Goal: Task Accomplishment & Management: Manage account settings

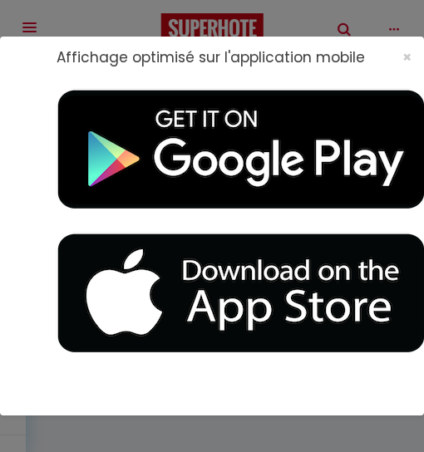
select select "GB"
select select "10"
select select
select select "69"
select select
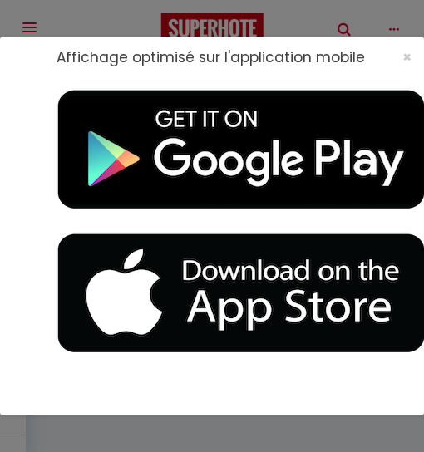
select select
select select "12"
select select "14"
checkbox input "false"
select select
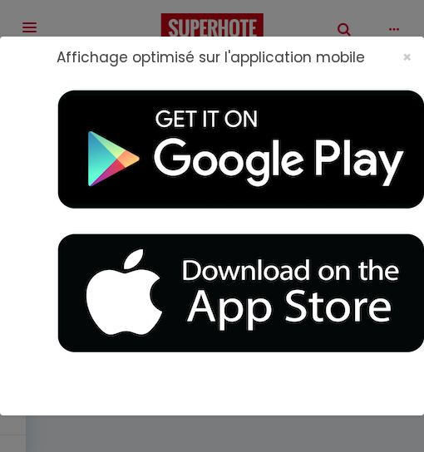
select select
checkbox input "false"
select select
checkbox input "false"
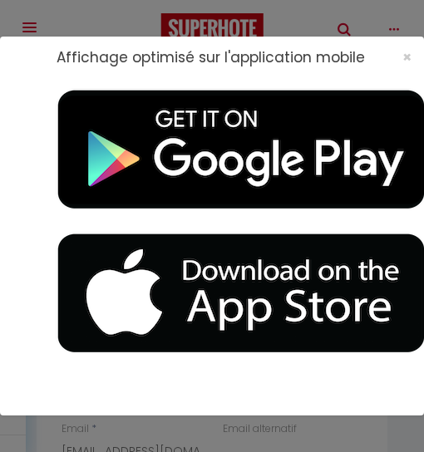
type input "60"
type input "42"
select select
checkbox input "false"
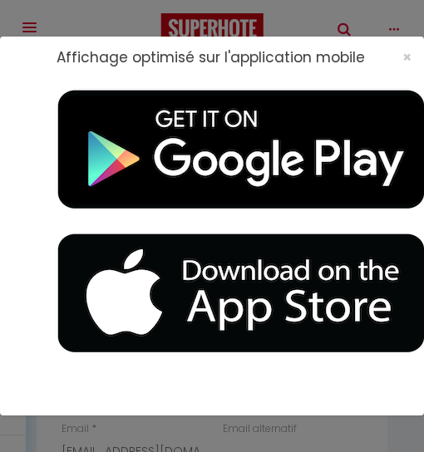
select select
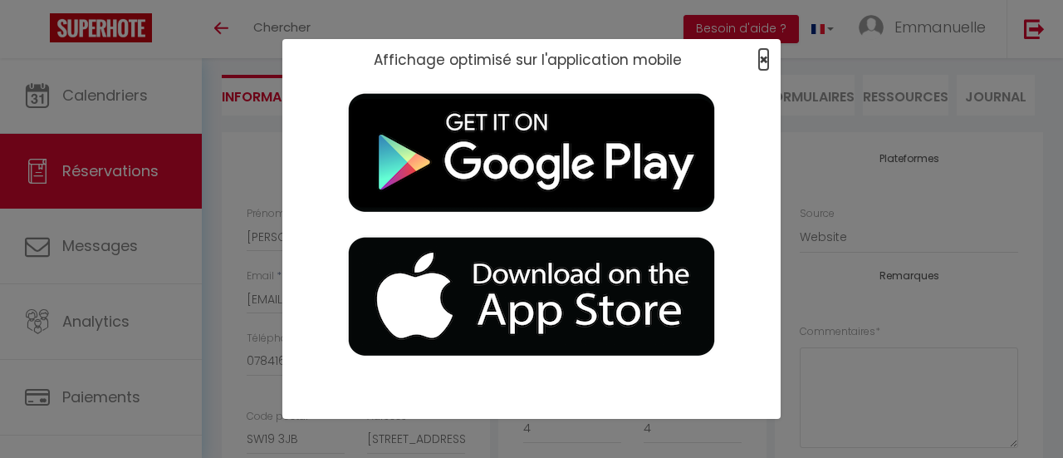
click at [423, 57] on span "×" at bounding box center [763, 59] width 9 height 21
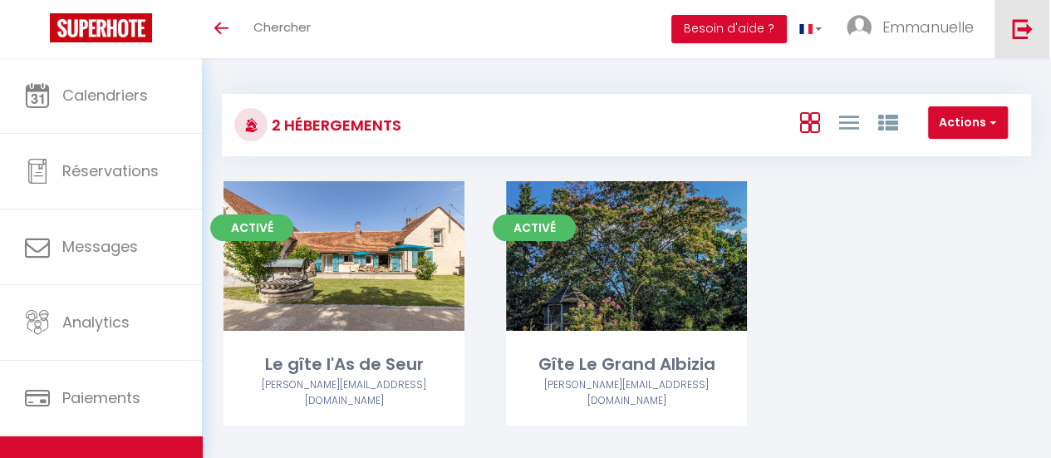
click at [1021, 29] on img at bounding box center [1021, 28] width 21 height 21
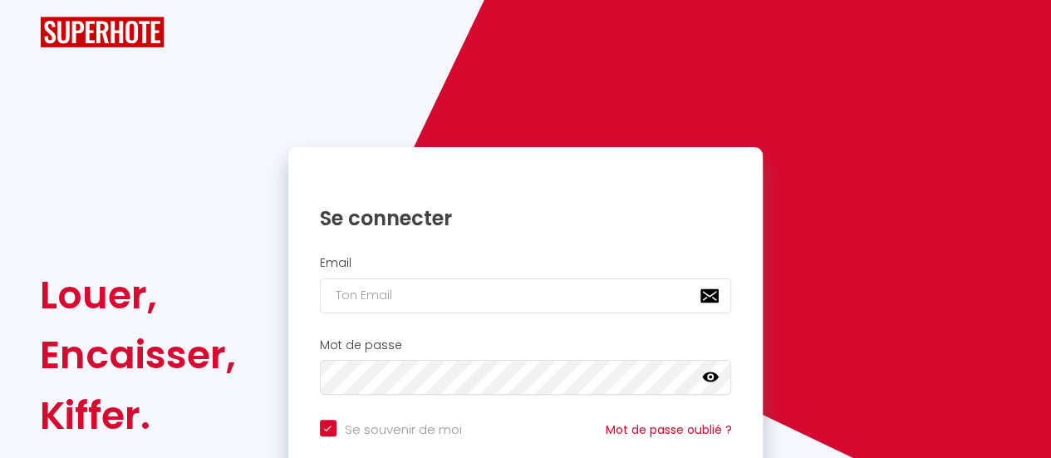
checkbox input "true"
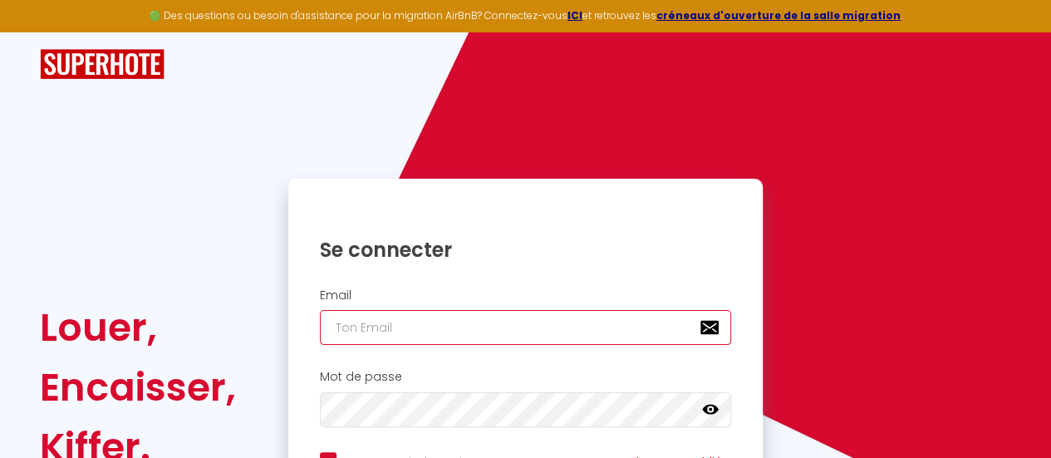
type input "[PERSON_NAME][EMAIL_ADDRESS][DOMAIN_NAME]"
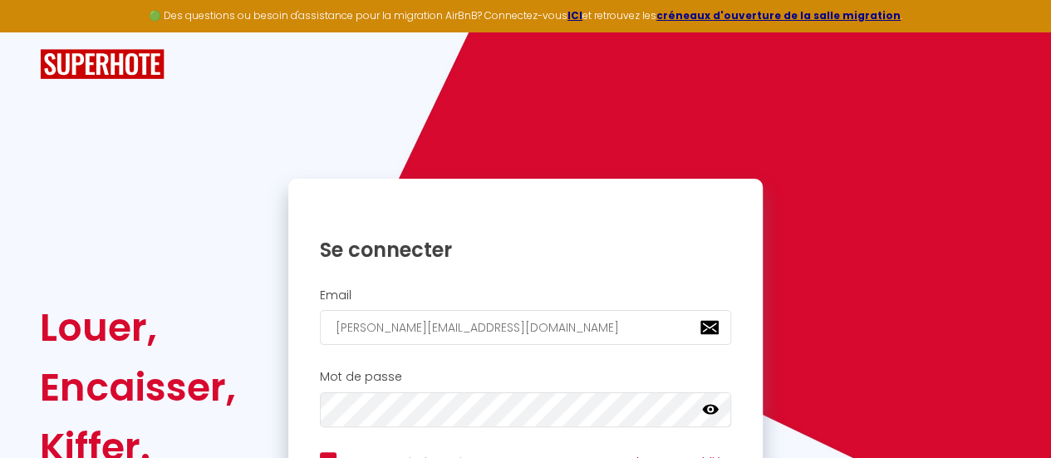
checkbox input "true"
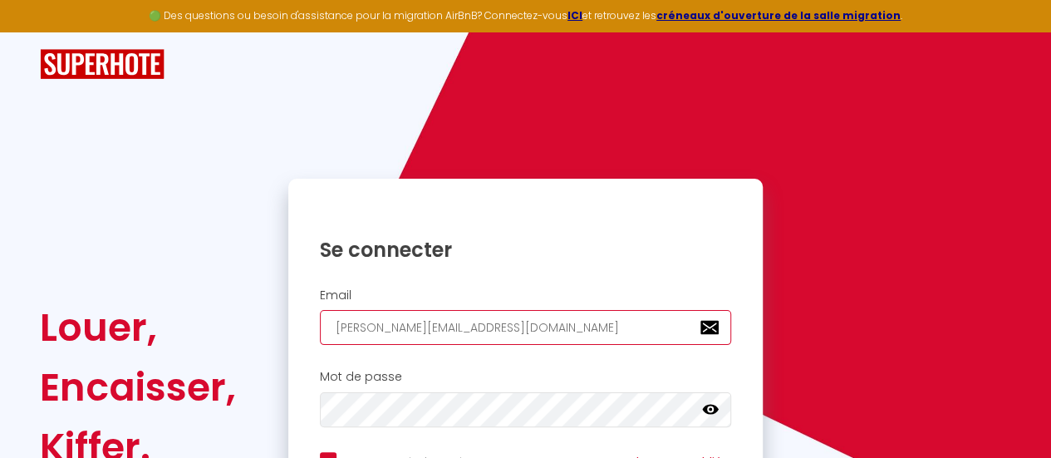
click at [541, 318] on input "[PERSON_NAME][EMAIL_ADDRESS][DOMAIN_NAME]" at bounding box center [526, 327] width 412 height 35
click at [512, 318] on input "[PERSON_NAME][EMAIL_ADDRESS][DOMAIN_NAME]" at bounding box center [526, 327] width 412 height 35
type input "[EMAIL_ADDRESS][DOMAIN_NAME]"
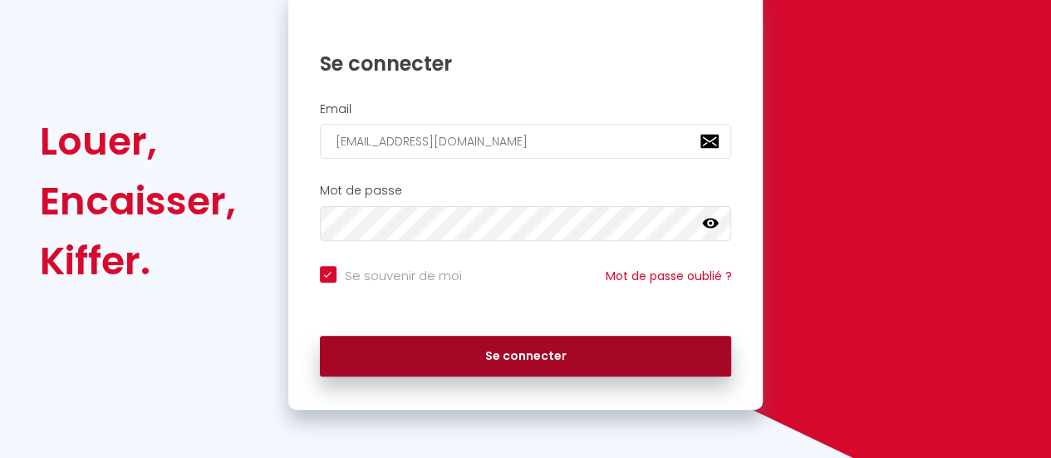
click at [529, 354] on button "Se connecter" at bounding box center [526, 357] width 412 height 42
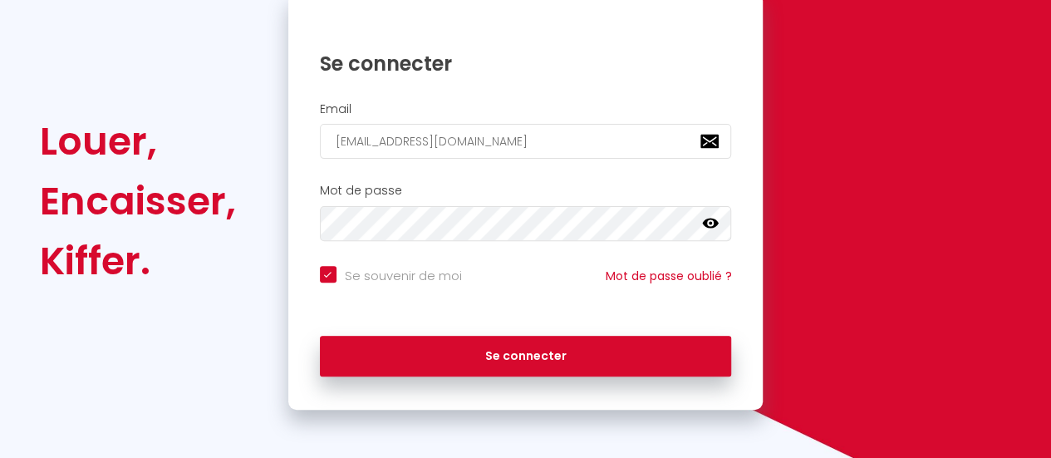
checkbox input "true"
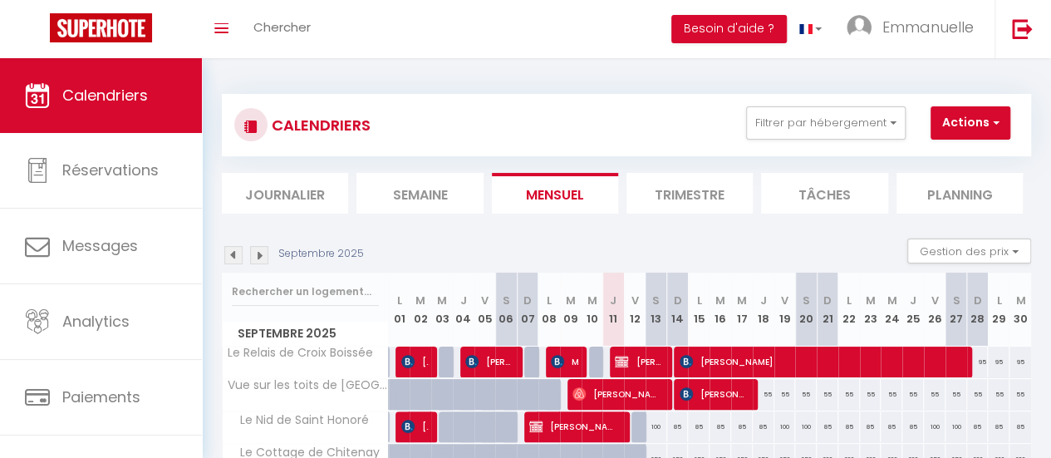
click at [257, 257] on img at bounding box center [259, 255] width 18 height 18
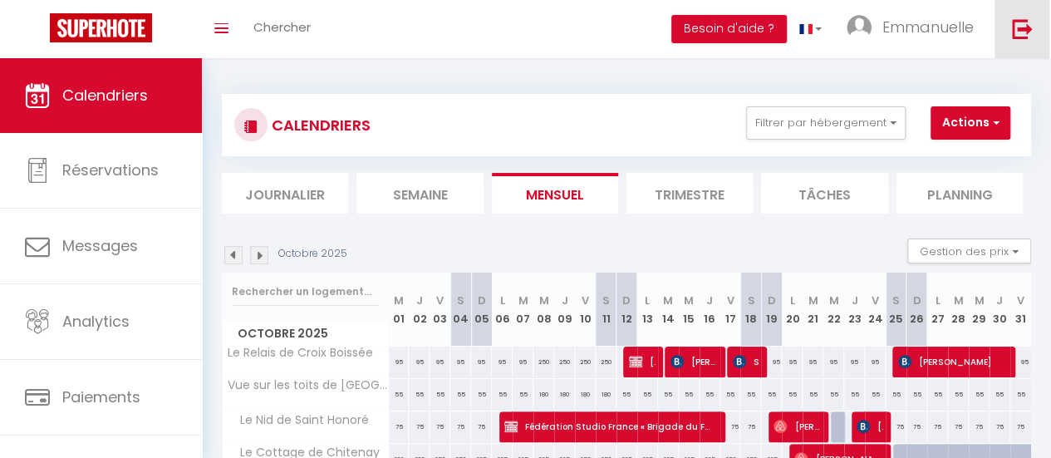
click at [1024, 26] on img at bounding box center [1021, 28] width 21 height 21
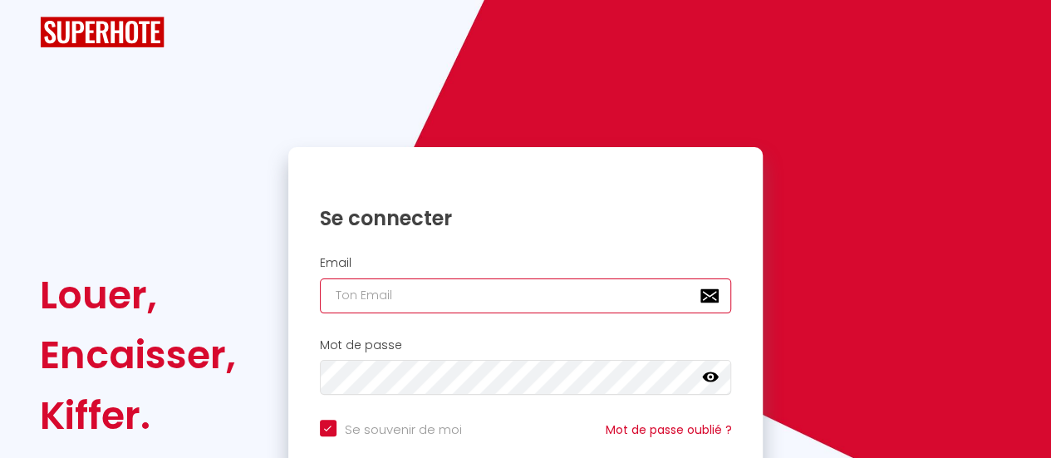
type input "[EMAIL_ADDRESS][DOMAIN_NAME]"
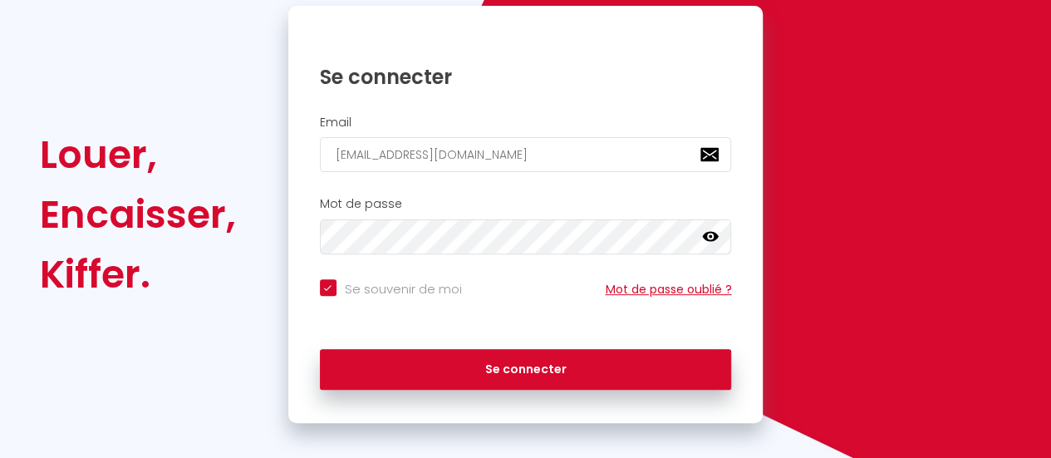
scroll to position [186, 0]
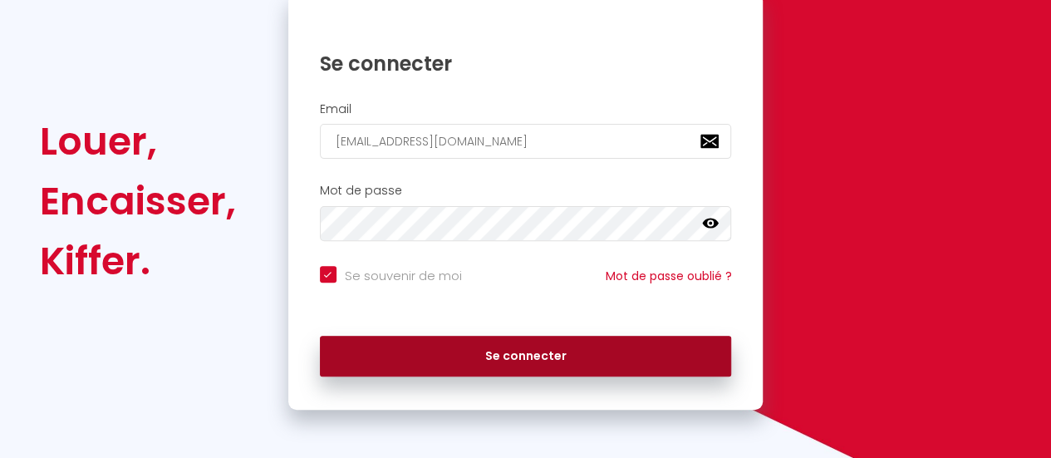
click at [531, 355] on button "Se connecter" at bounding box center [526, 357] width 412 height 42
checkbox input "true"
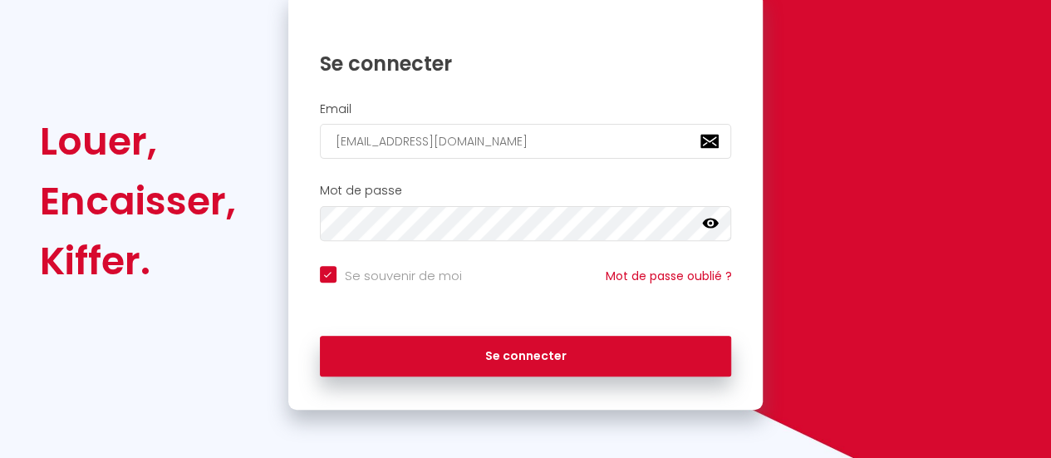
scroll to position [207, 0]
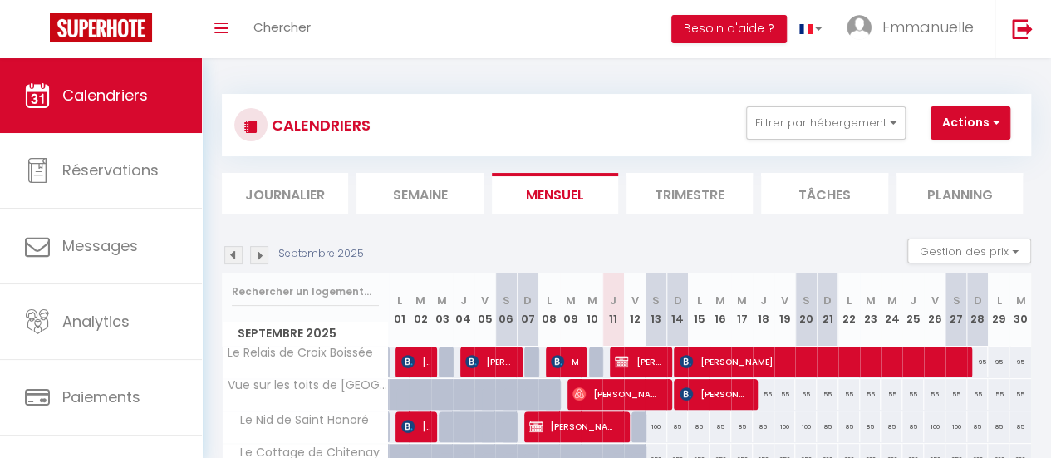
click at [261, 253] on img at bounding box center [259, 255] width 18 height 18
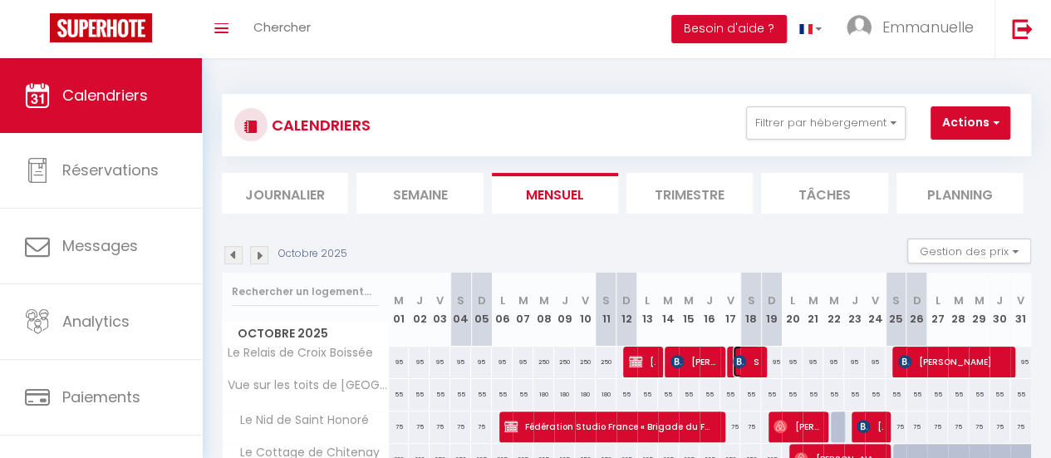
click at [738, 358] on img at bounding box center [738, 361] width 13 height 13
select select "OK"
select select "KO"
select select "0"
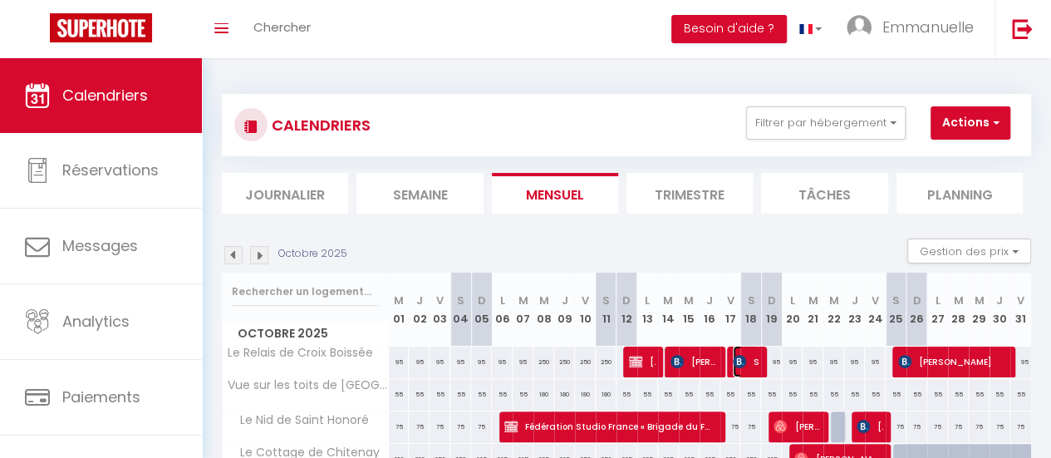
select select "1"
select select
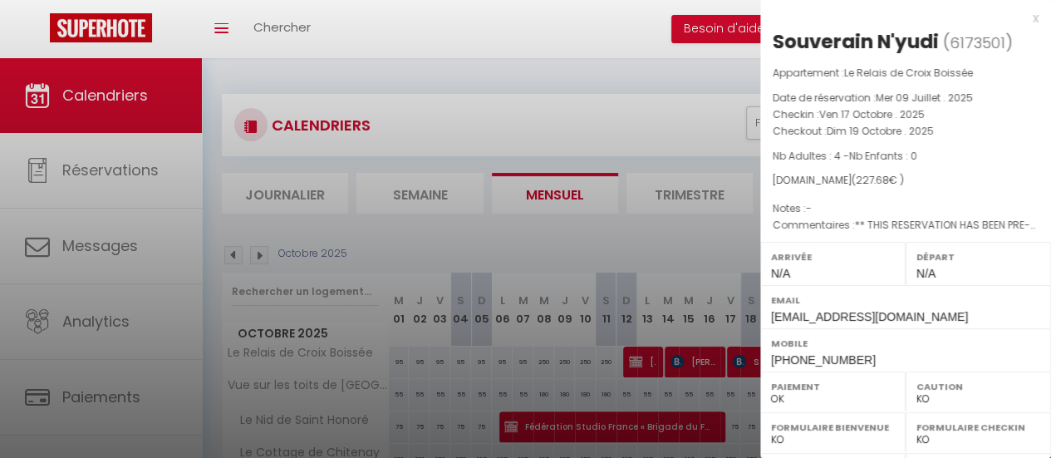
click at [1020, 17] on div "x" at bounding box center [899, 18] width 278 height 20
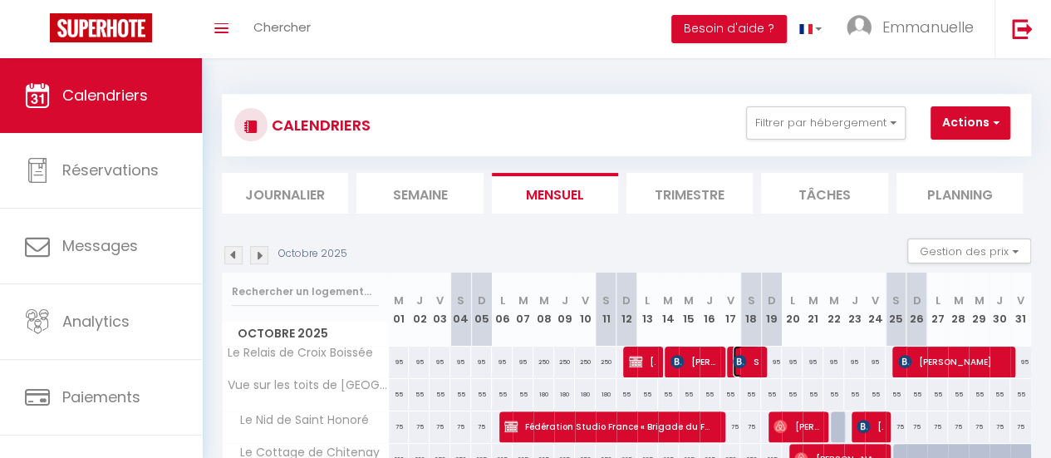
click at [741, 358] on span "Souverain N'yudi" at bounding box center [745, 361] width 27 height 32
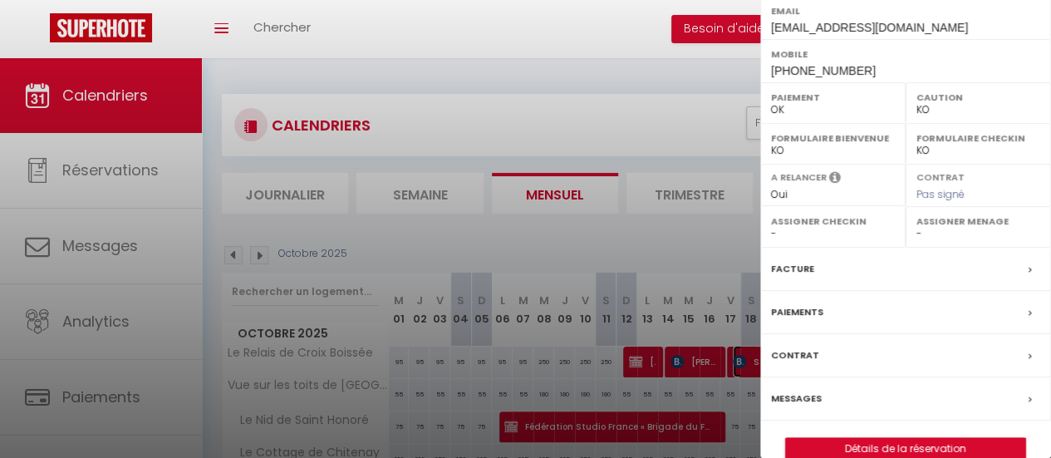
scroll to position [312, 0]
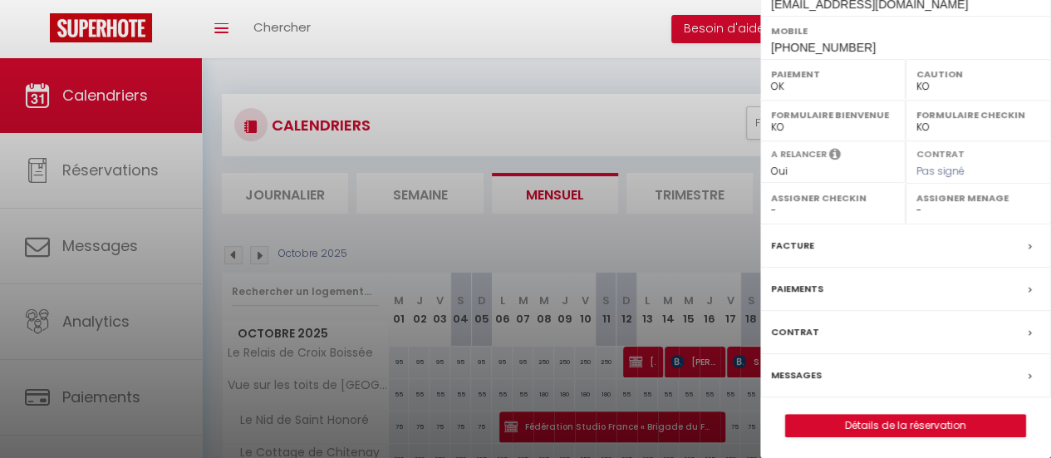
click at [791, 371] on label "Messages" at bounding box center [796, 374] width 51 height 17
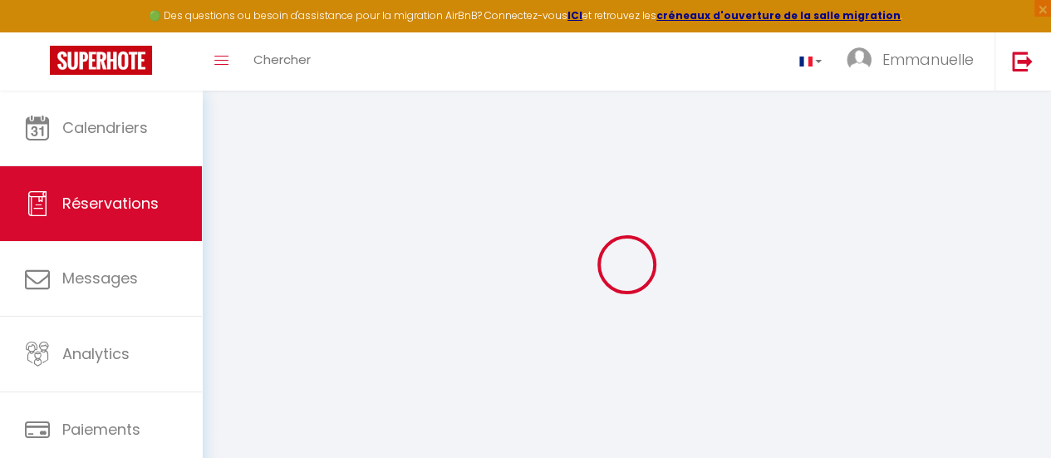
select select
checkbox input "false"
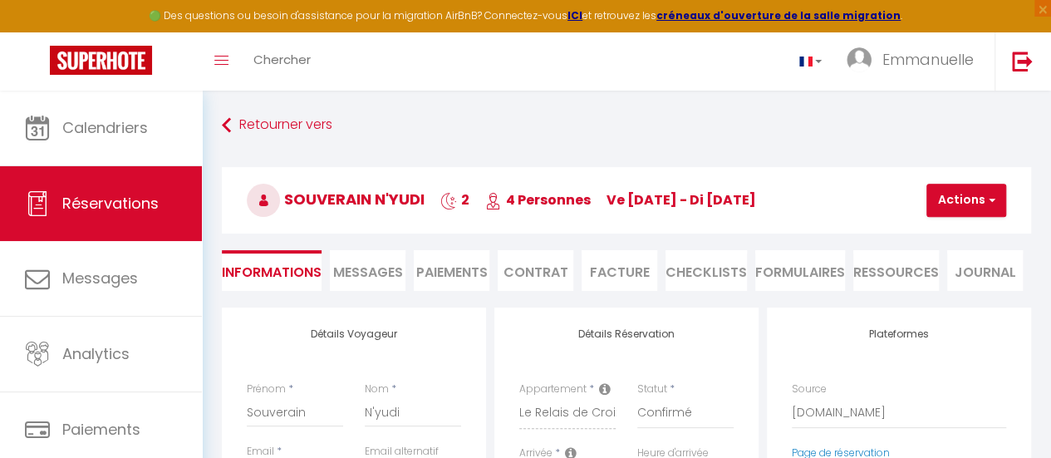
select select
checkbox input "false"
type textarea "** THIS RESERVATION HAS BEEN PRE-PAID ** BOOKING NOTE : Payment charge is EUR 4…"
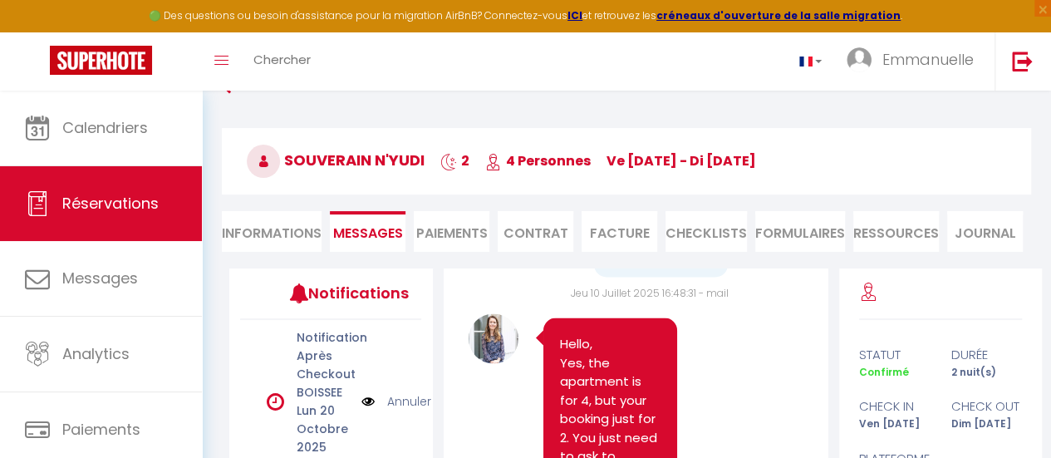
scroll to position [1433, 0]
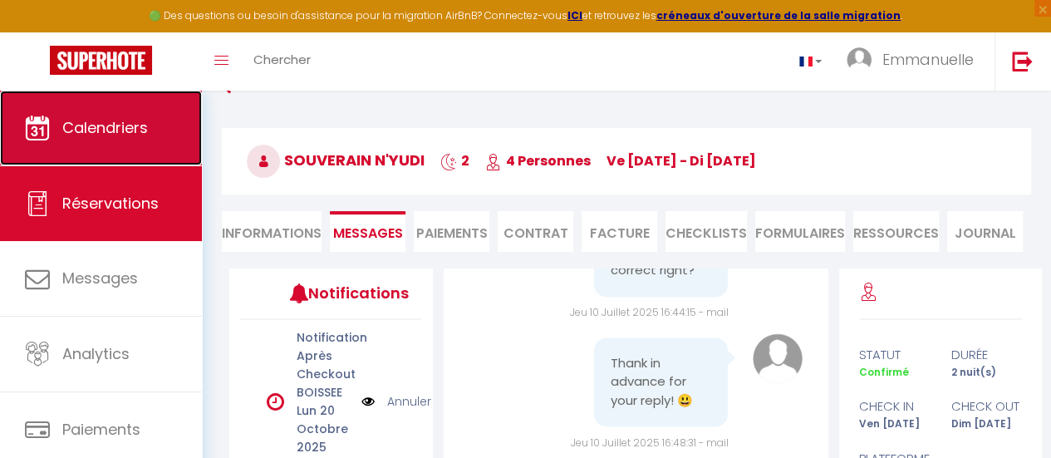
click at [136, 115] on link "Calendriers" at bounding box center [101, 128] width 202 height 75
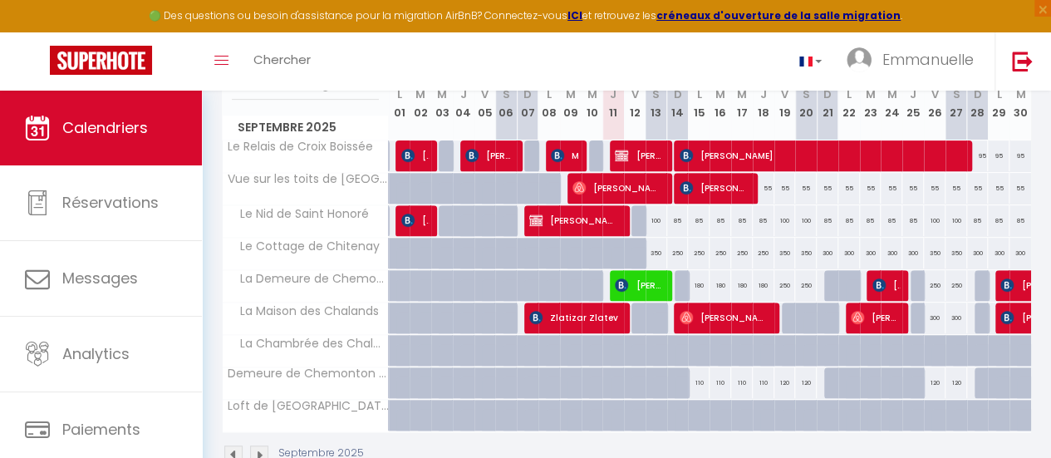
scroll to position [249, 0]
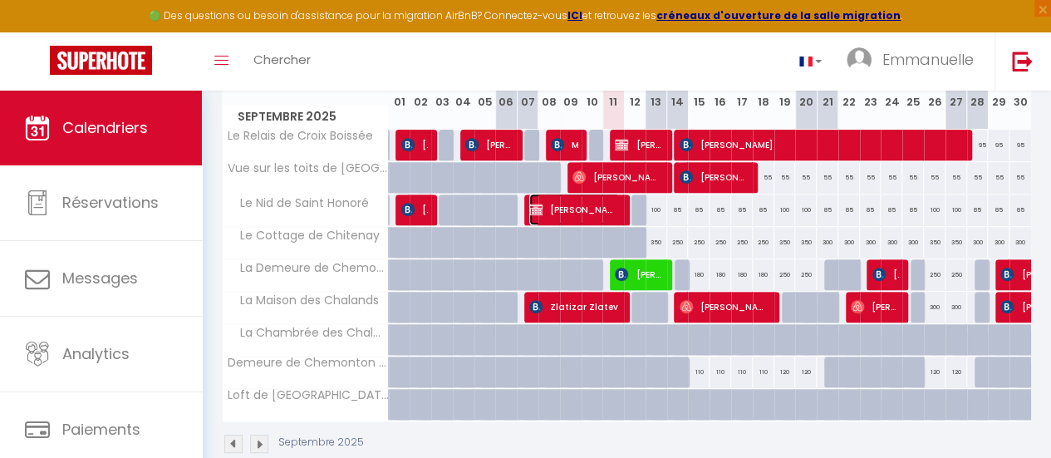
click at [613, 205] on span "[PERSON_NAME]" at bounding box center [574, 209] width 90 height 32
select select "OK"
select select "0"
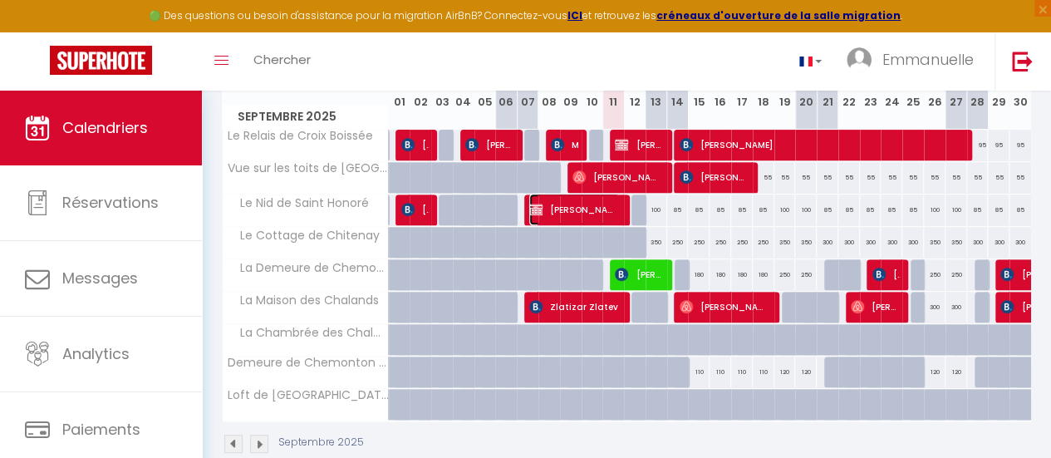
select select "1"
select select
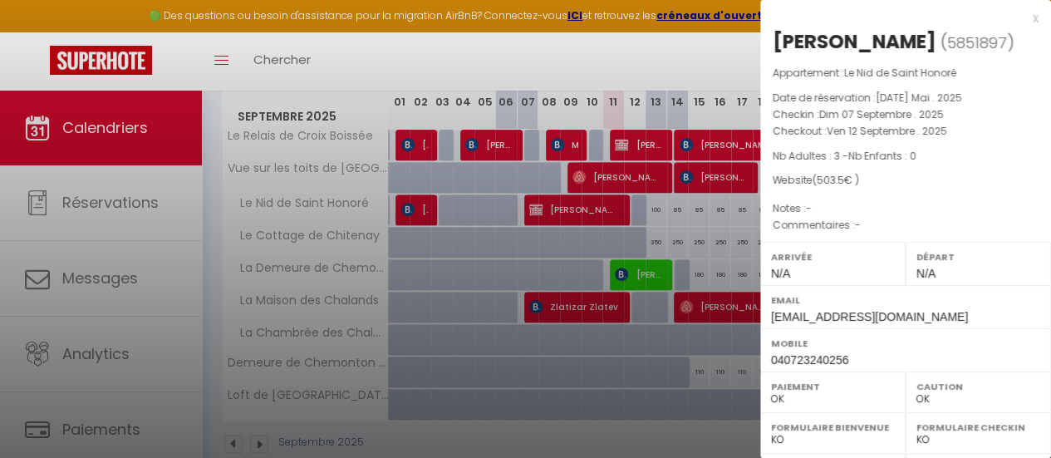
click at [1020, 13] on div "x" at bounding box center [899, 18] width 278 height 20
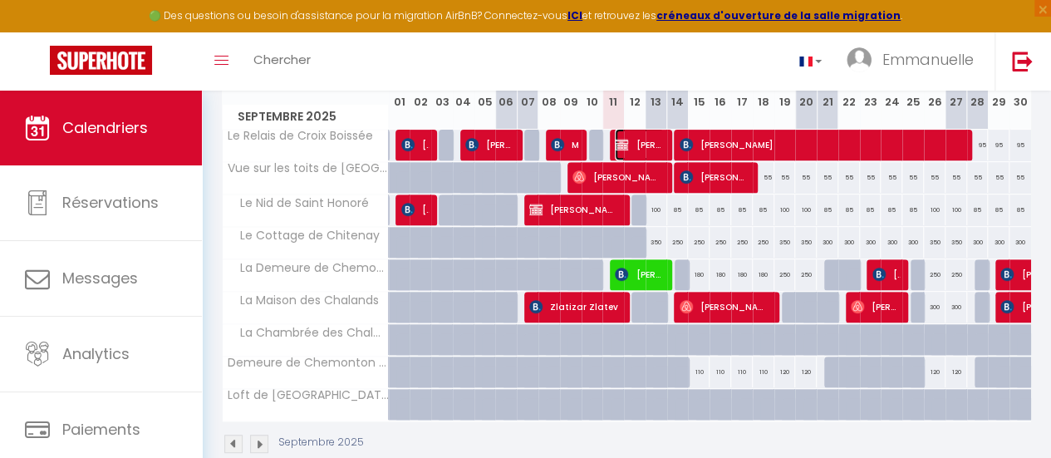
click at [615, 141] on img at bounding box center [621, 144] width 13 height 13
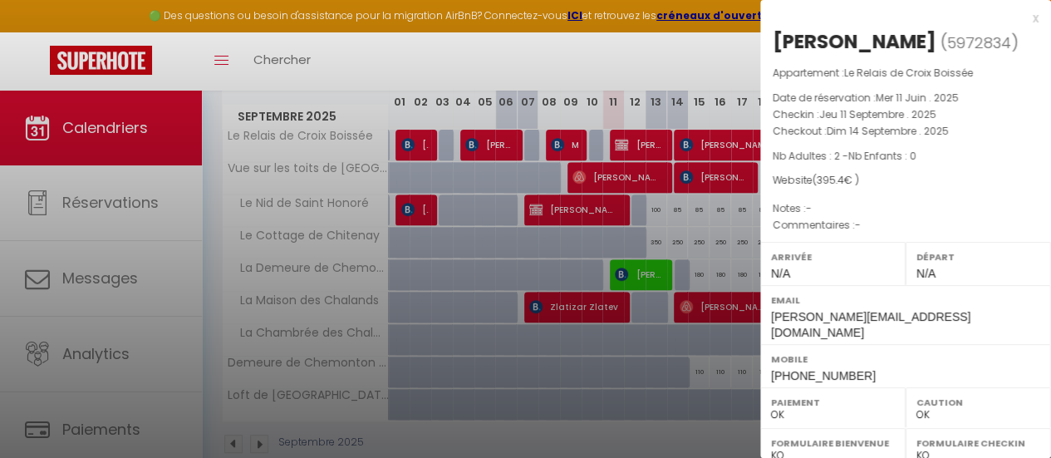
click at [1016, 17] on div "x" at bounding box center [899, 18] width 278 height 20
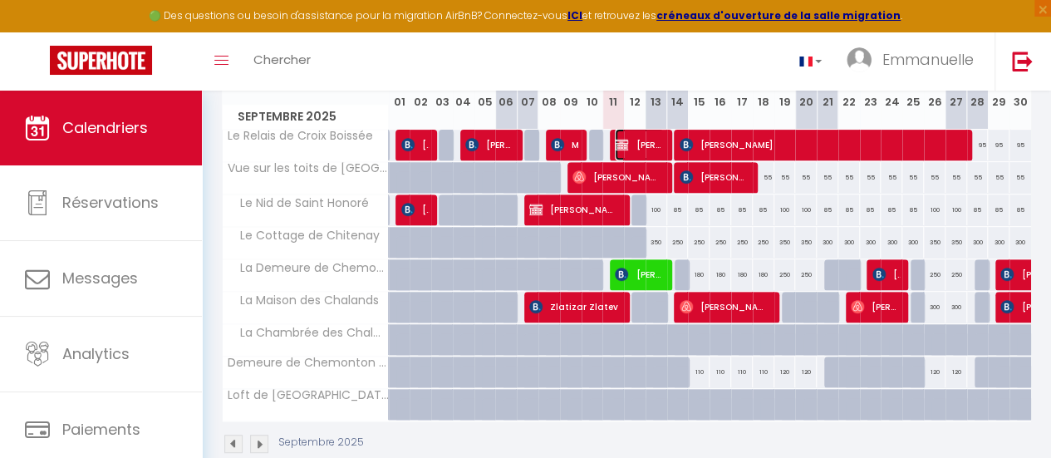
click at [640, 141] on span "[PERSON_NAME]" at bounding box center [639, 145] width 48 height 32
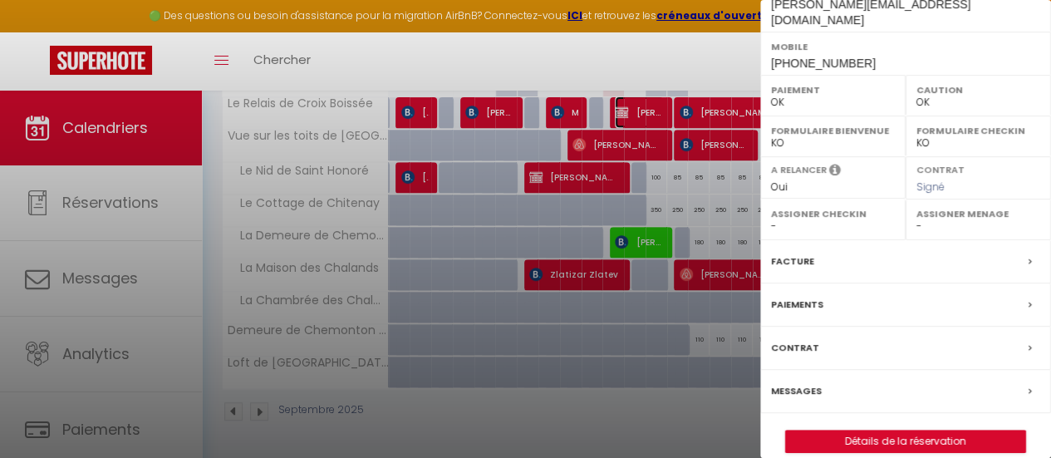
scroll to position [290, 0]
click at [798, 382] on label "Messages" at bounding box center [796, 390] width 51 height 17
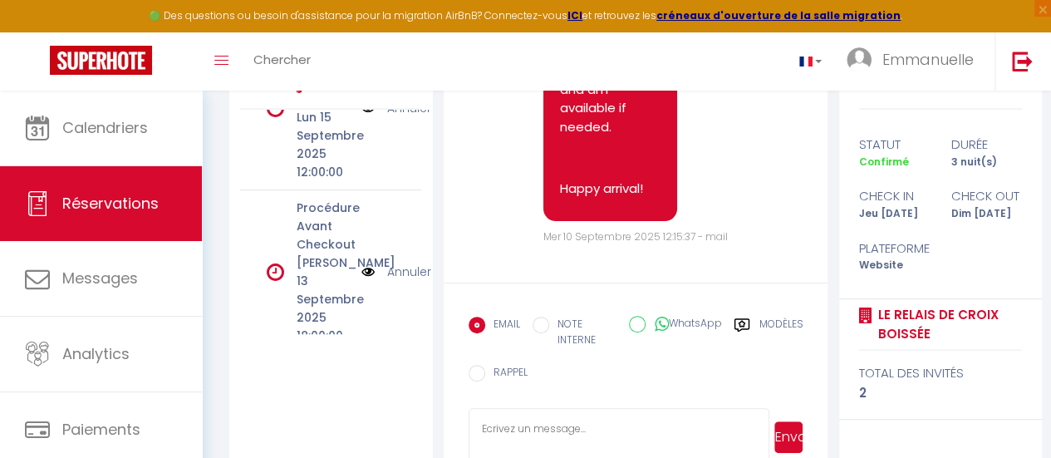
scroll to position [288, 0]
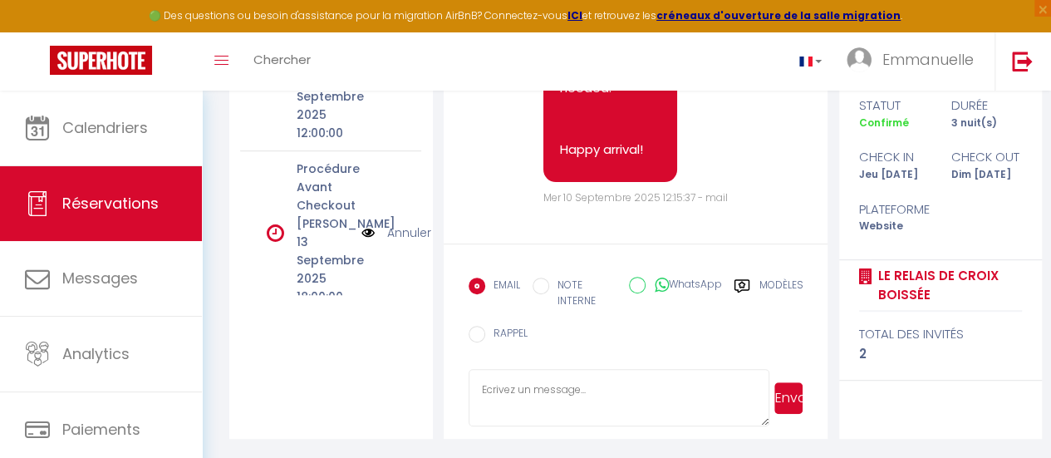
click at [515, 396] on textarea at bounding box center [618, 398] width 301 height 58
click at [617, 336] on div "EMAIL NOTE INTERNE WhatsApp Modèles 11 « ‹ » › [DATE] [PHONE_NUMBER] Dim Lun Ma…" at bounding box center [635, 314] width 335 height 91
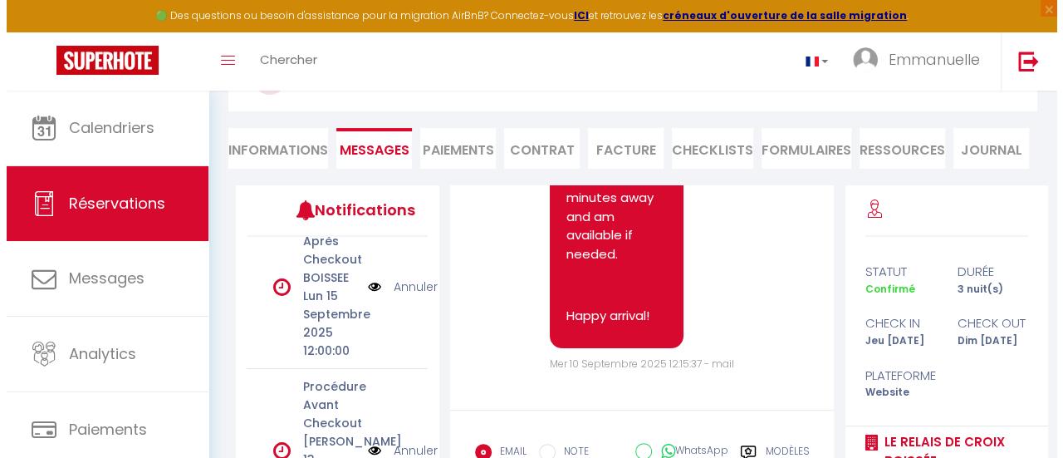
scroll to position [0, 0]
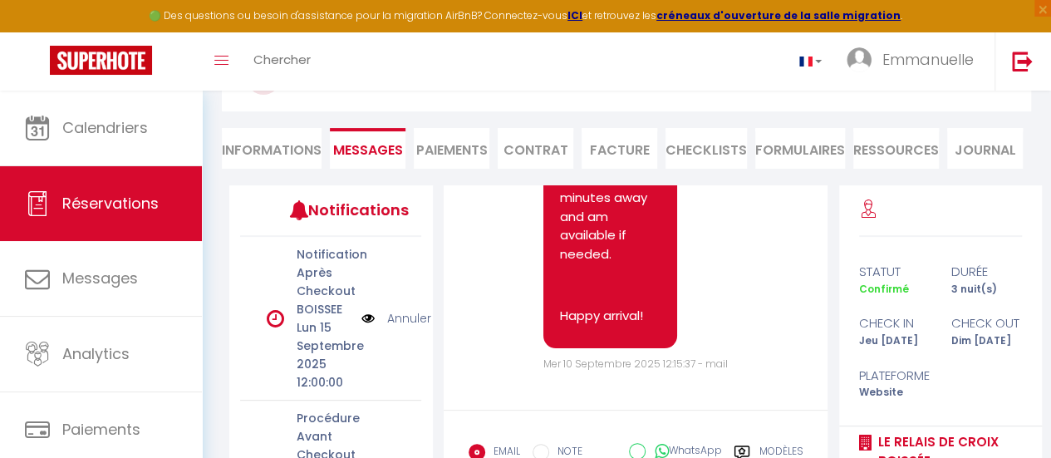
click at [361, 314] on img at bounding box center [367, 318] width 13 height 18
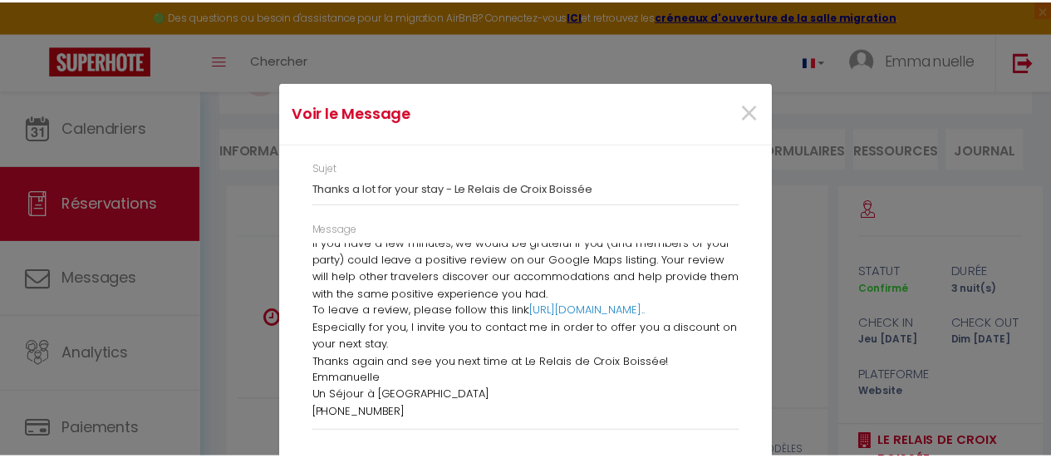
scroll to position [20, 0]
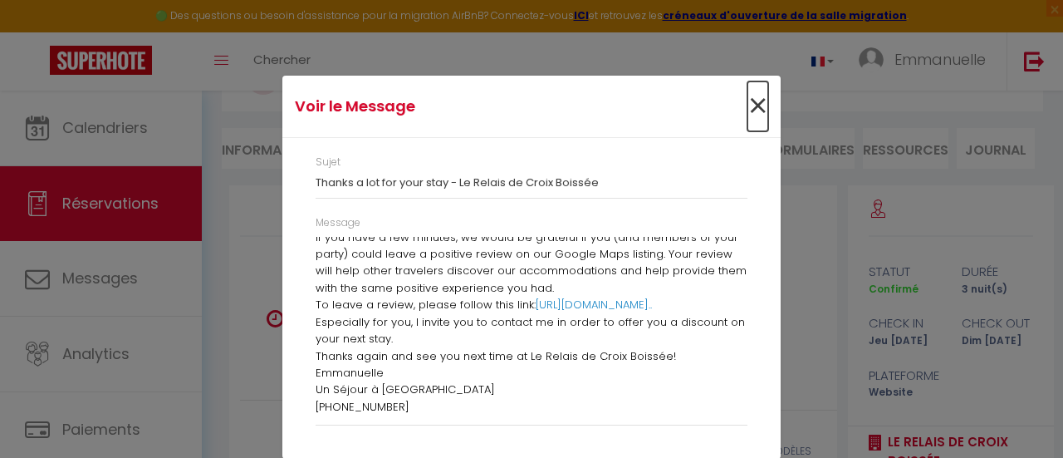
click at [747, 104] on span "×" at bounding box center [757, 106] width 21 height 50
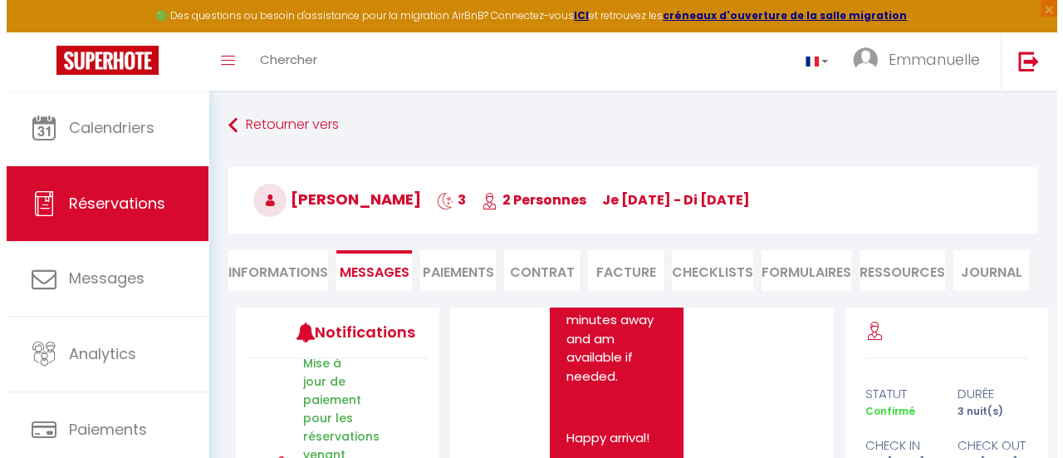
scroll to position [910, 0]
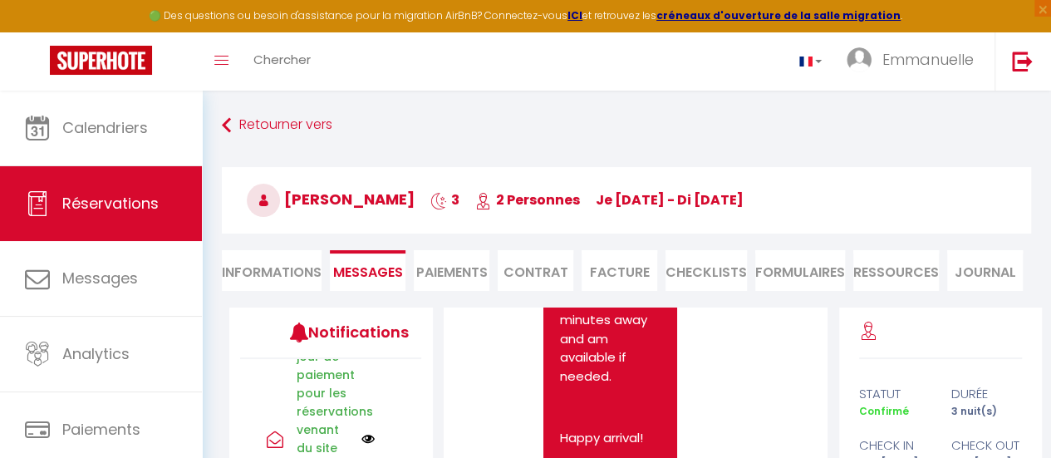
click at [361, 432] on img at bounding box center [367, 438] width 13 height 13
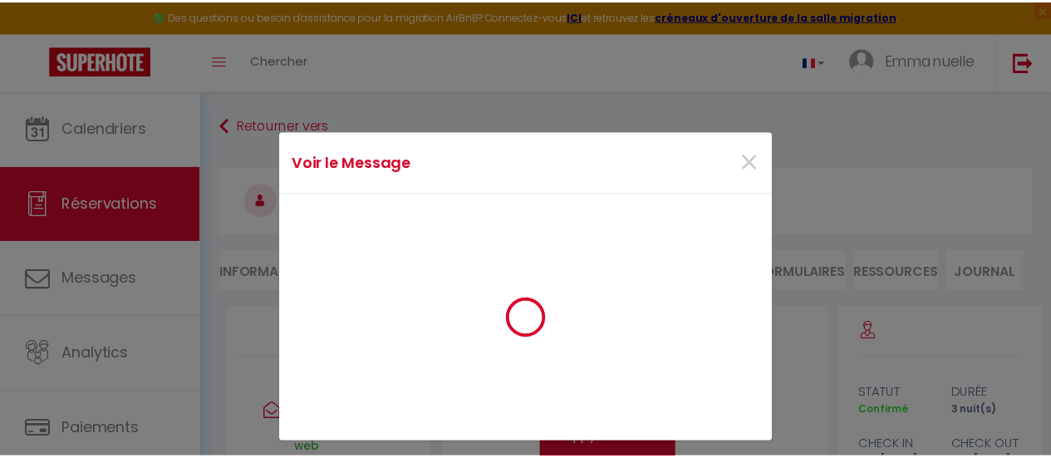
scroll to position [0, 0]
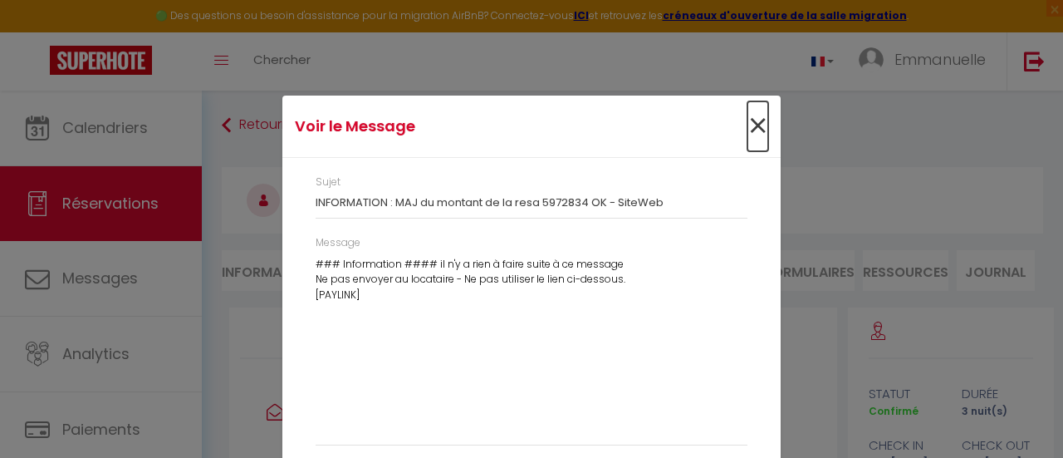
click at [747, 128] on span "×" at bounding box center [757, 126] width 21 height 50
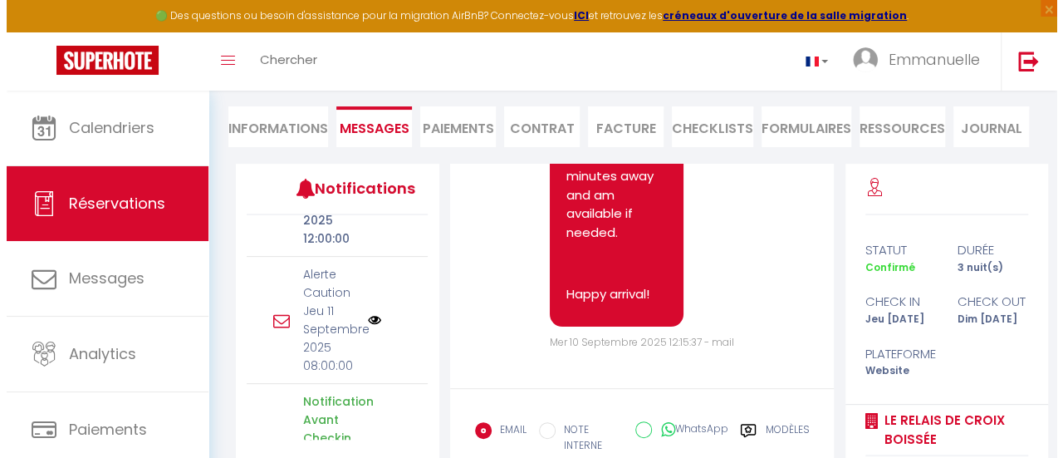
scroll to position [357, 0]
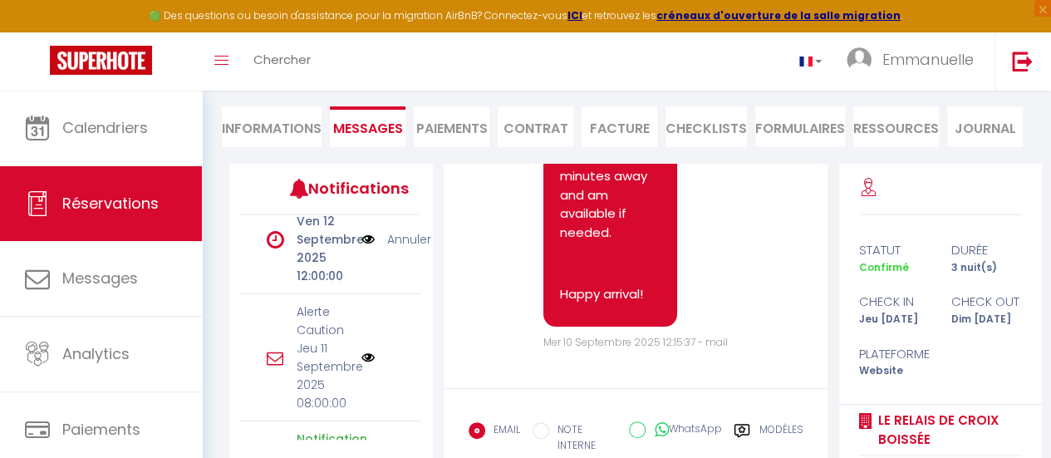
click at [361, 350] on img at bounding box center [367, 356] width 13 height 13
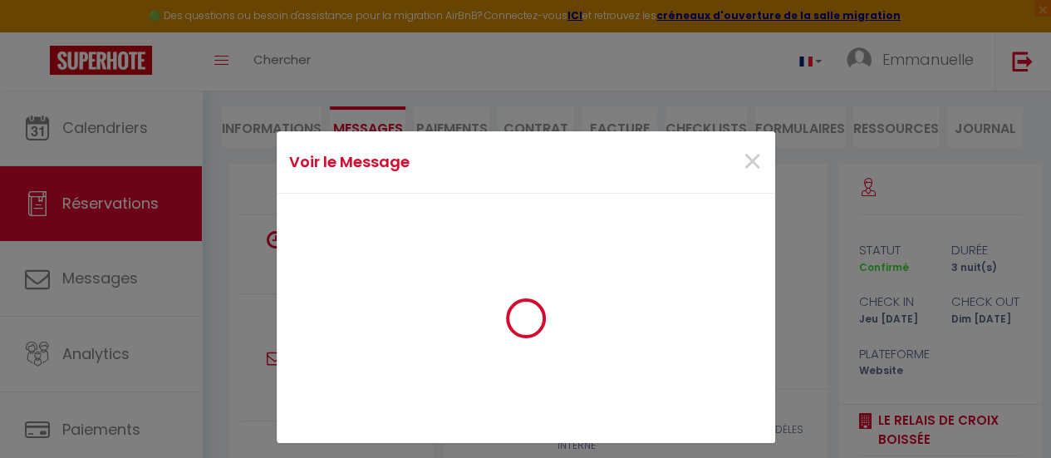
scroll to position [9814, 0]
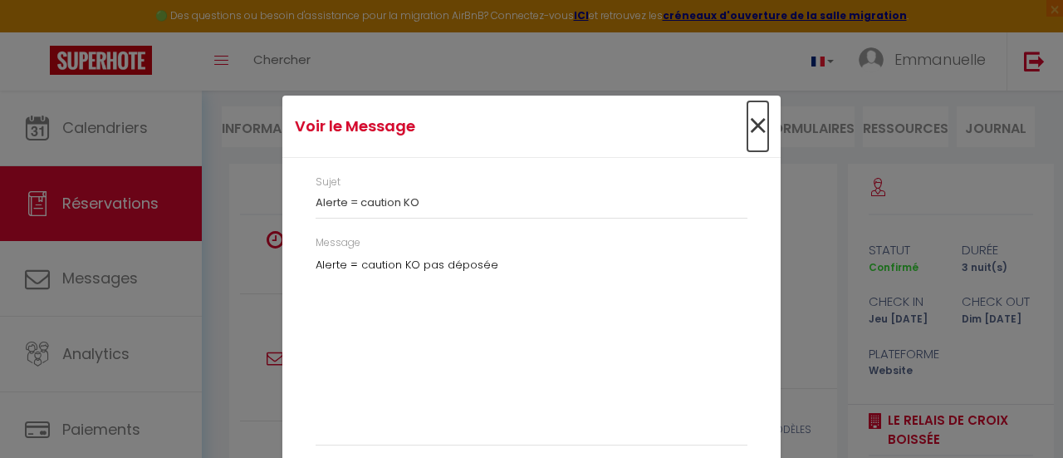
click at [750, 122] on span "×" at bounding box center [757, 126] width 21 height 50
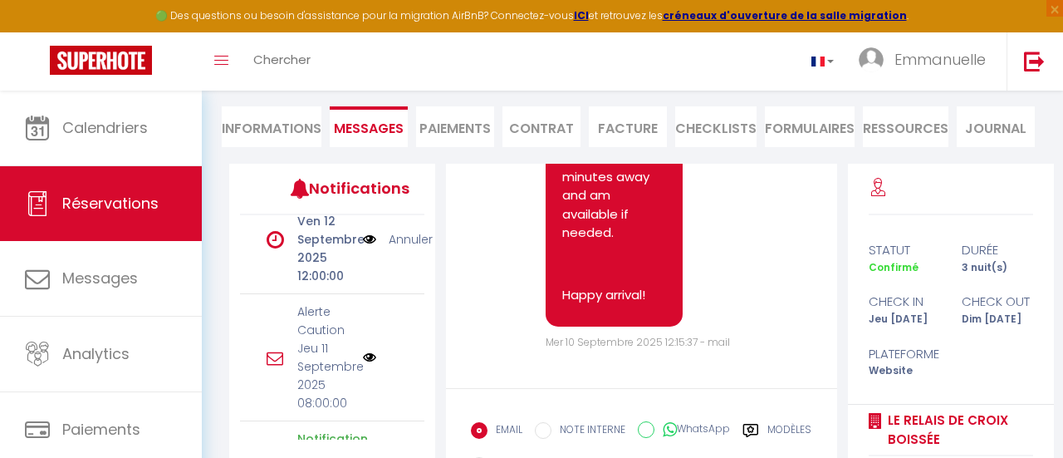
scroll to position [9982, 0]
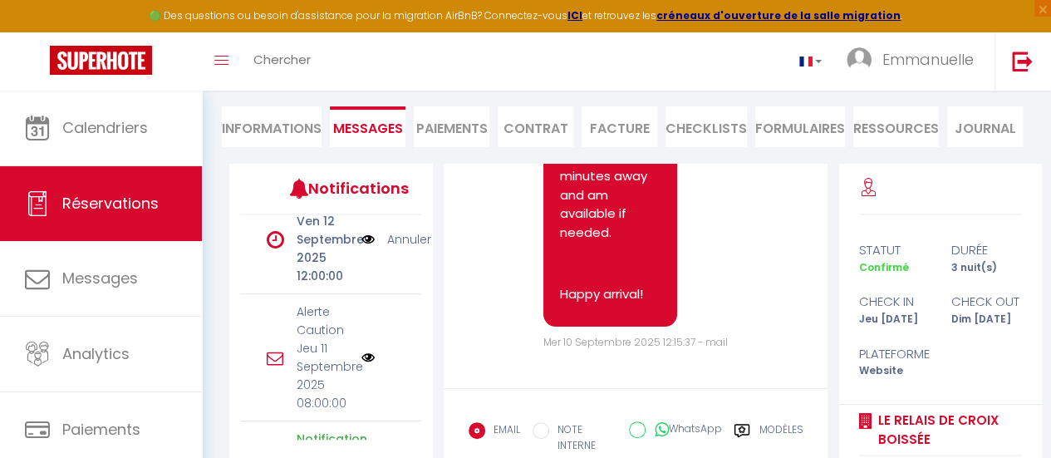
click at [361, 350] on img at bounding box center [367, 356] width 13 height 13
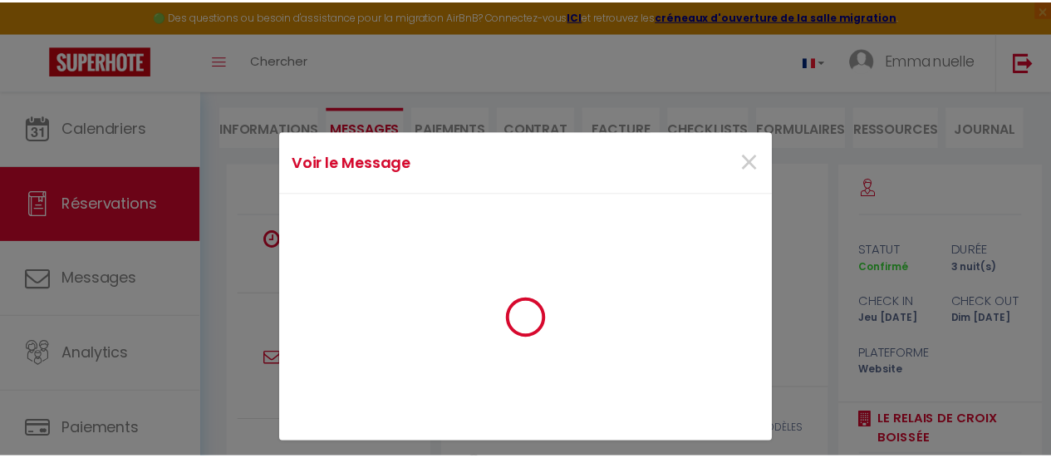
scroll to position [9814, 0]
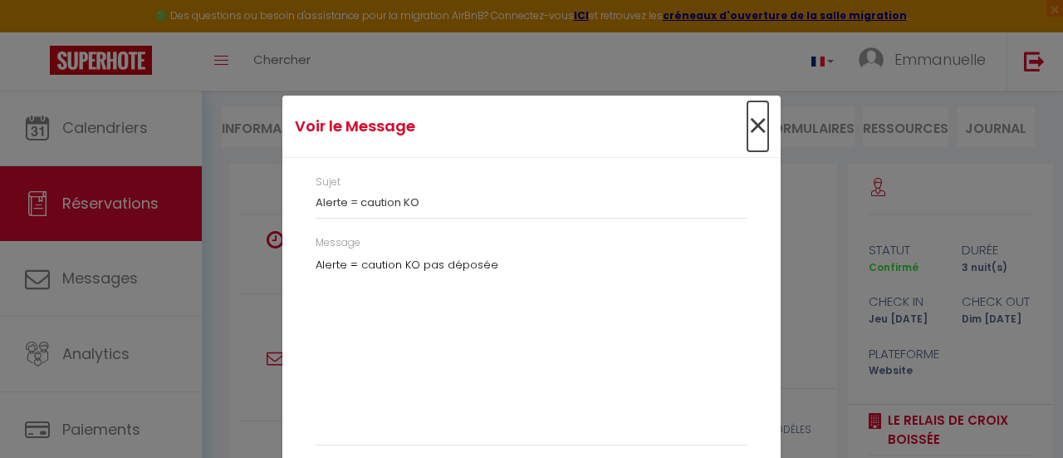
click at [752, 125] on span "×" at bounding box center [757, 126] width 21 height 50
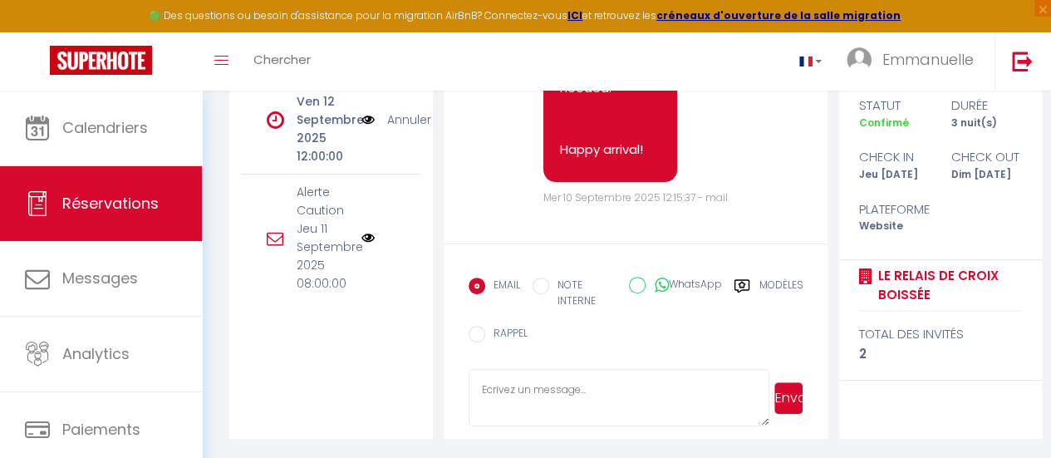
scroll to position [9982, 0]
click at [1039, 7] on span "×" at bounding box center [1042, 8] width 17 height 17
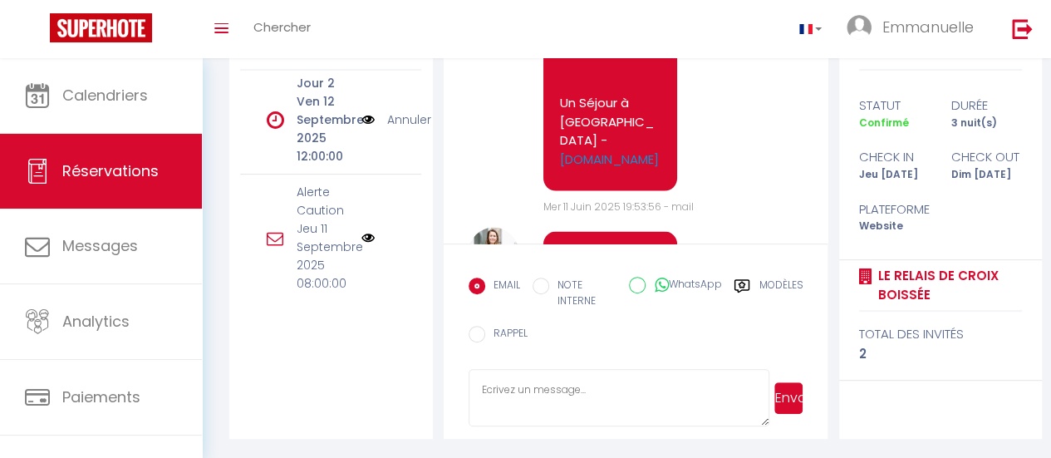
scroll to position [1737, 0]
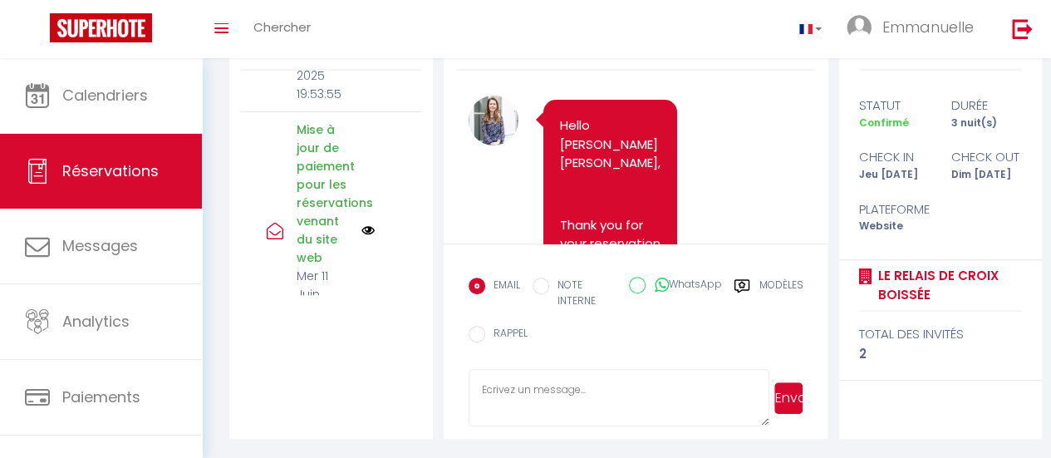
scroll to position [855, 0]
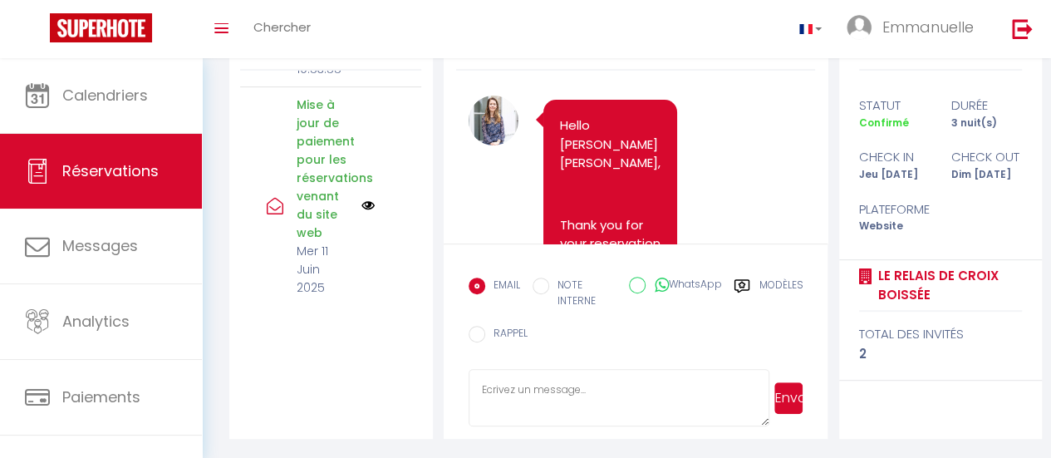
click at [361, 198] on img at bounding box center [367, 204] width 13 height 13
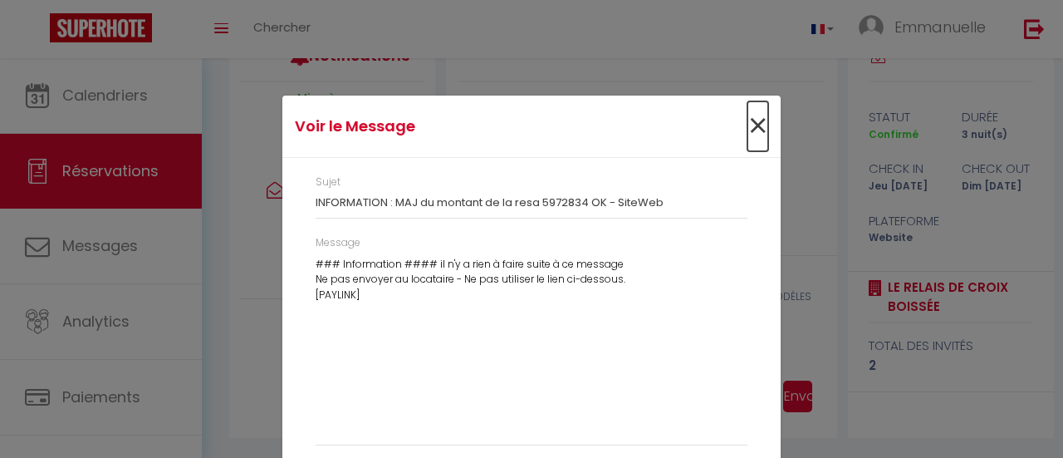
click at [750, 123] on span "×" at bounding box center [757, 126] width 21 height 50
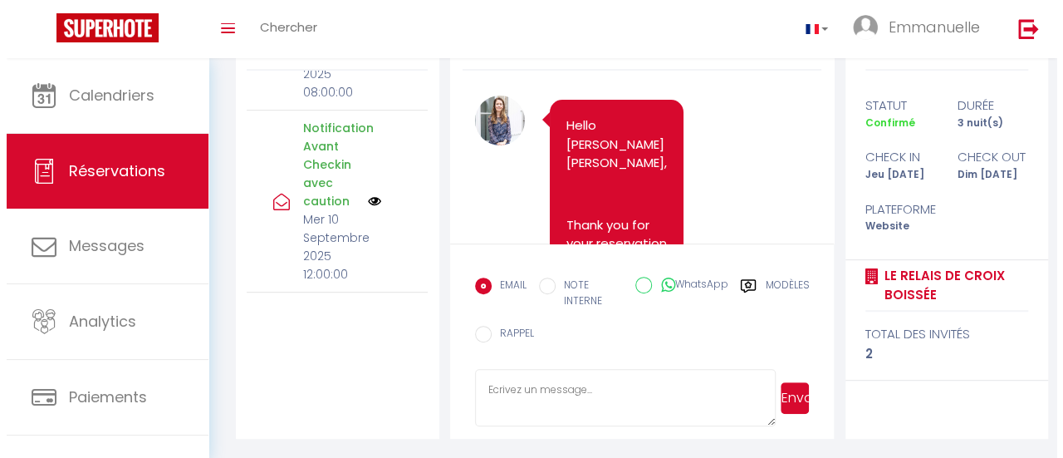
scroll to position [440, 0]
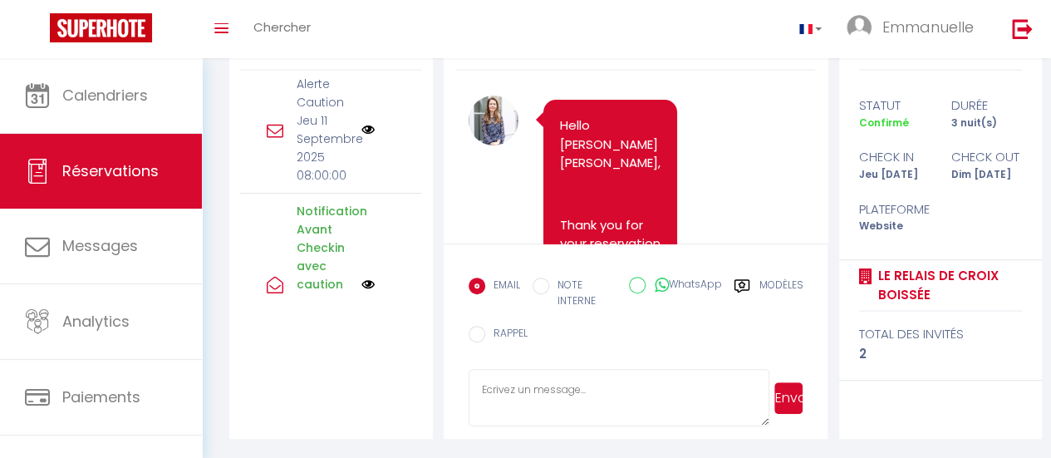
click at [361, 277] on img at bounding box center [367, 283] width 13 height 13
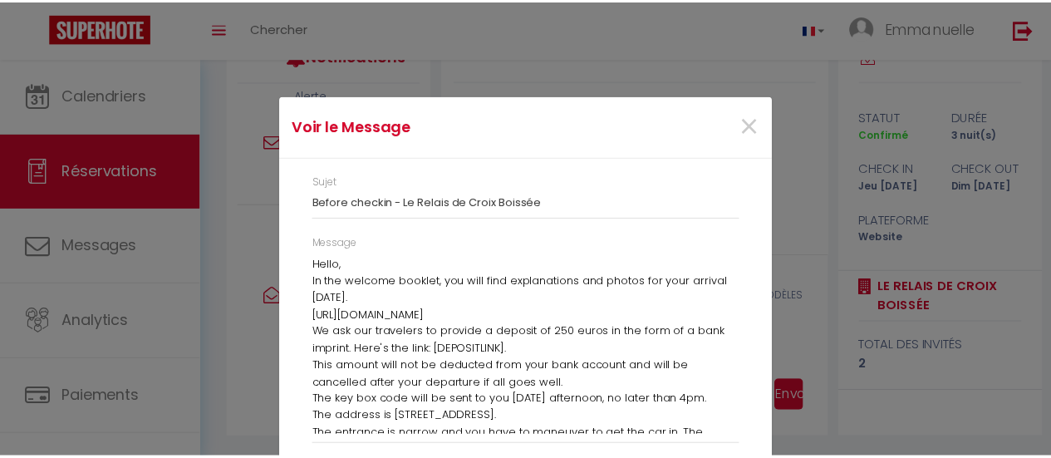
scroll to position [20, 0]
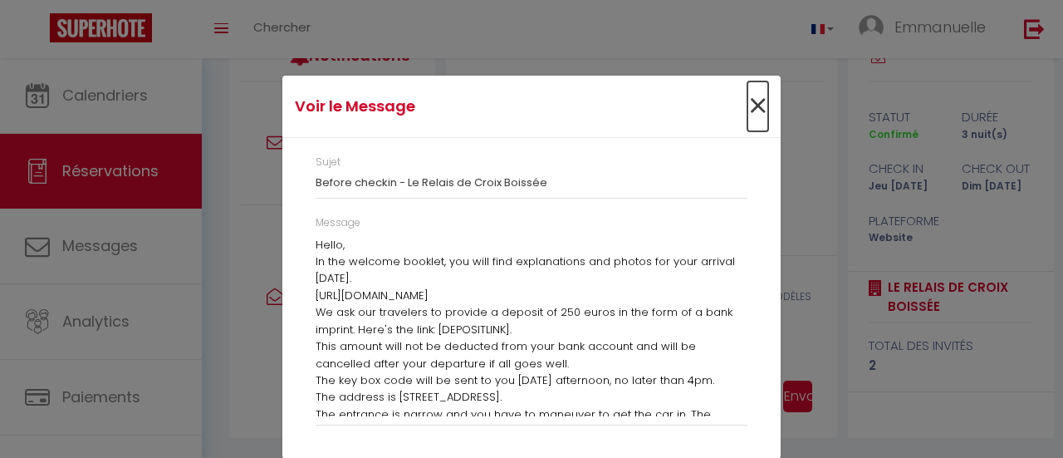
click at [749, 100] on span "×" at bounding box center [757, 106] width 21 height 50
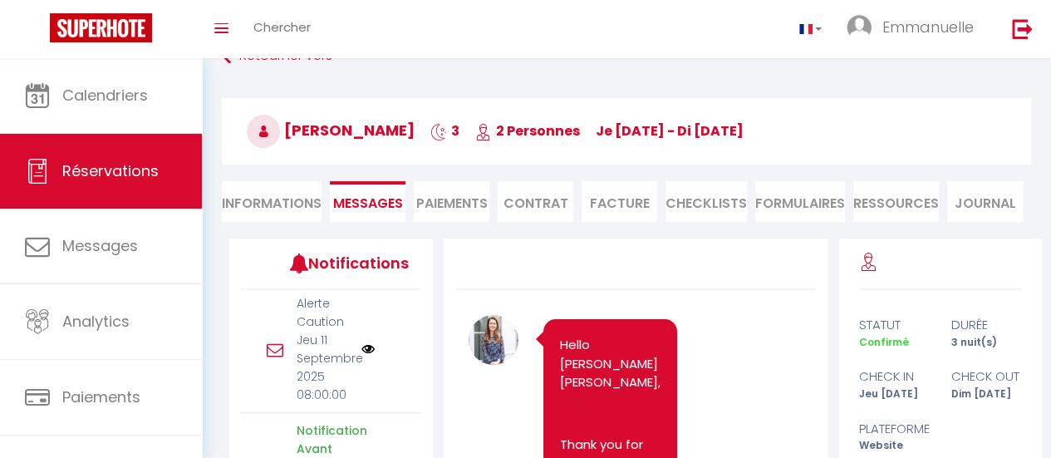
scroll to position [0, 0]
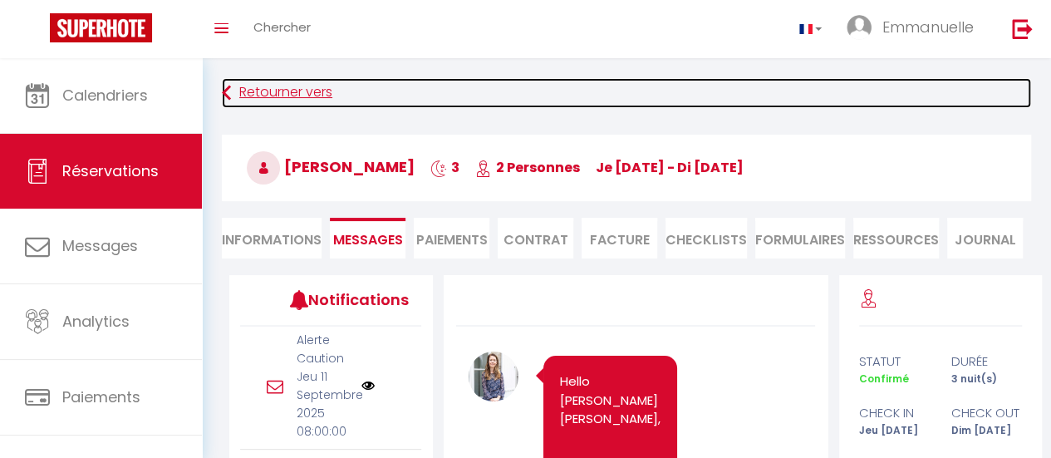
click at [259, 86] on link "Retourner vers" at bounding box center [626, 93] width 809 height 30
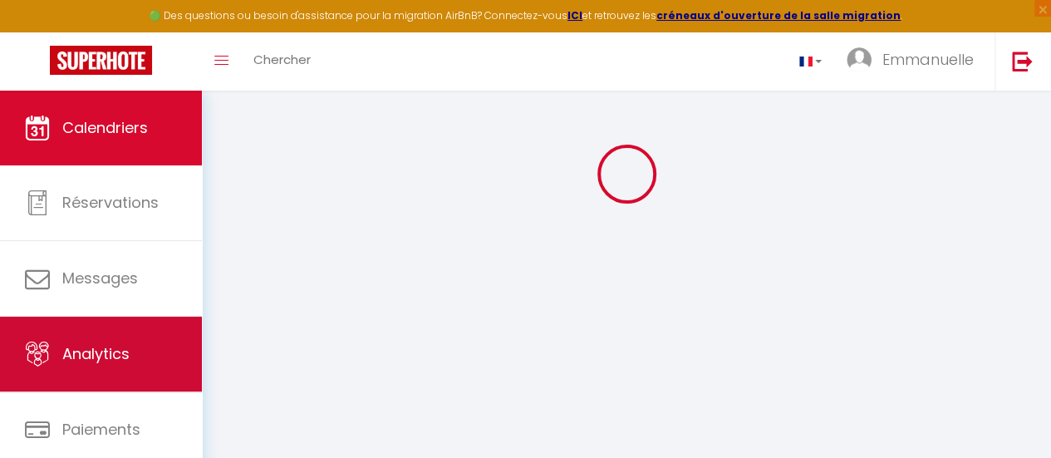
scroll to position [124, 0]
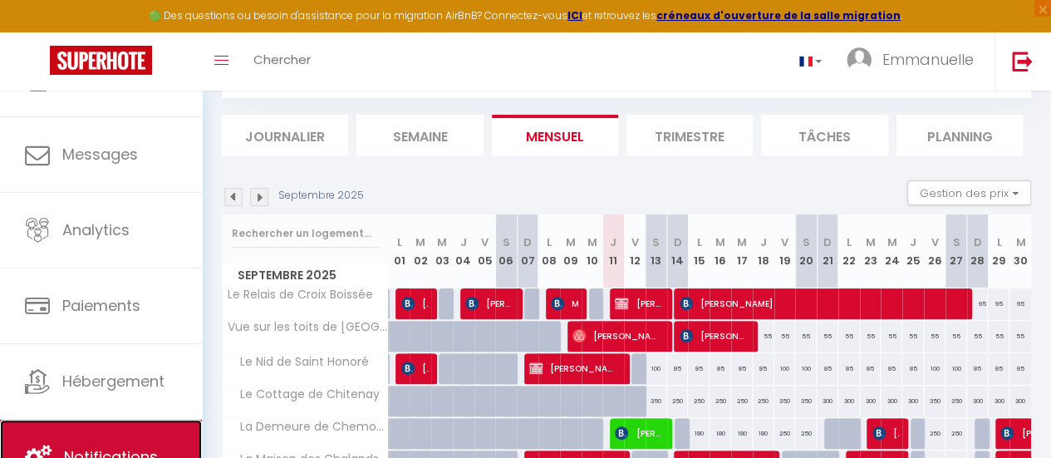
click at [148, 437] on link "Notifications" at bounding box center [101, 456] width 202 height 75
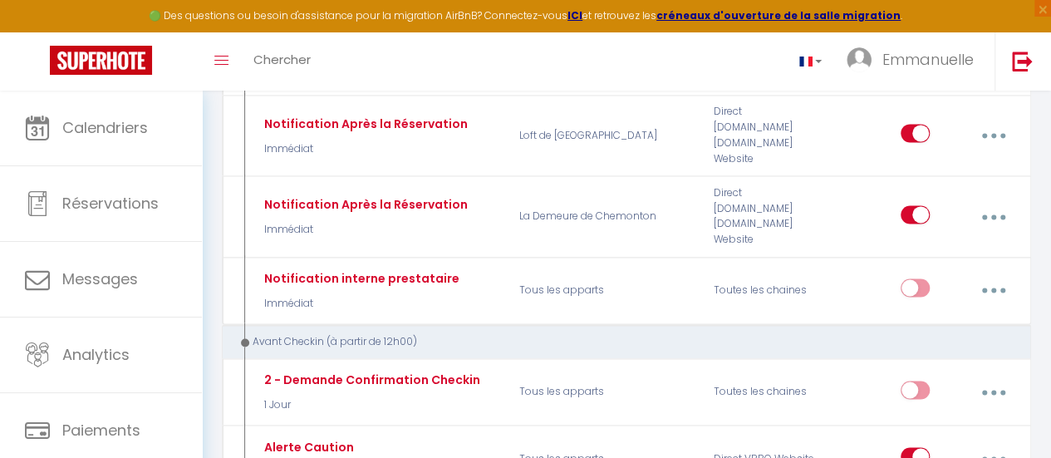
scroll to position [1163, 0]
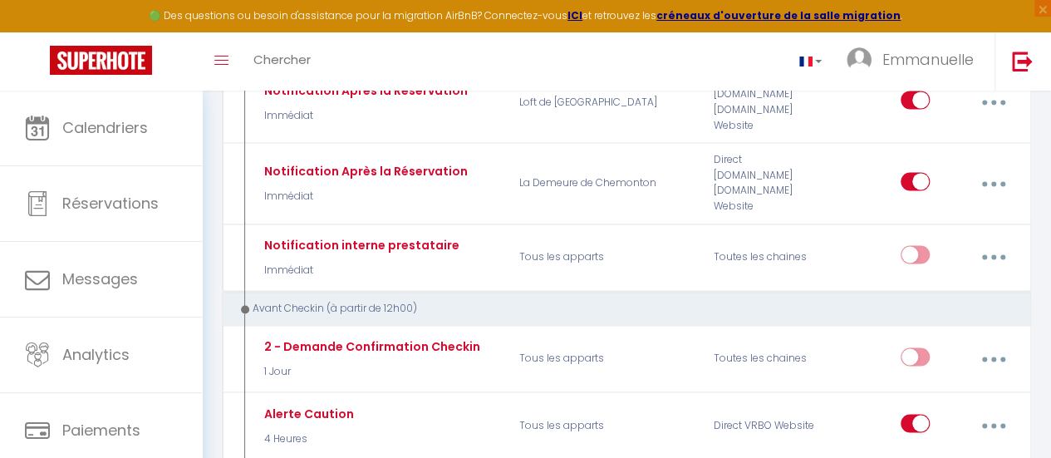
type input "Notification Avant Checkin"
select select "1 Jour"
select select "if_booking_is_paid"
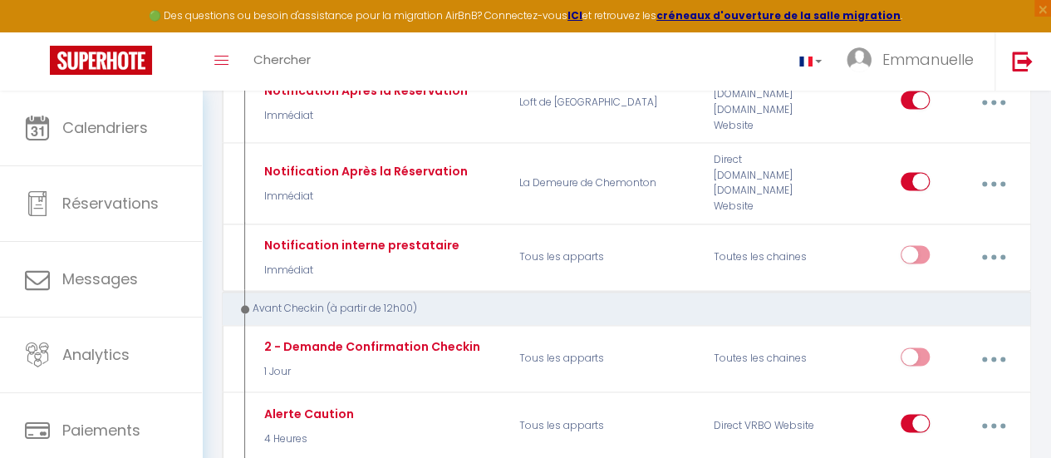
checkbox input "true"
checkbox input "false"
radio input "true"
type input "Procédure pour votre réservation demain - [RENTAL:NAME]"
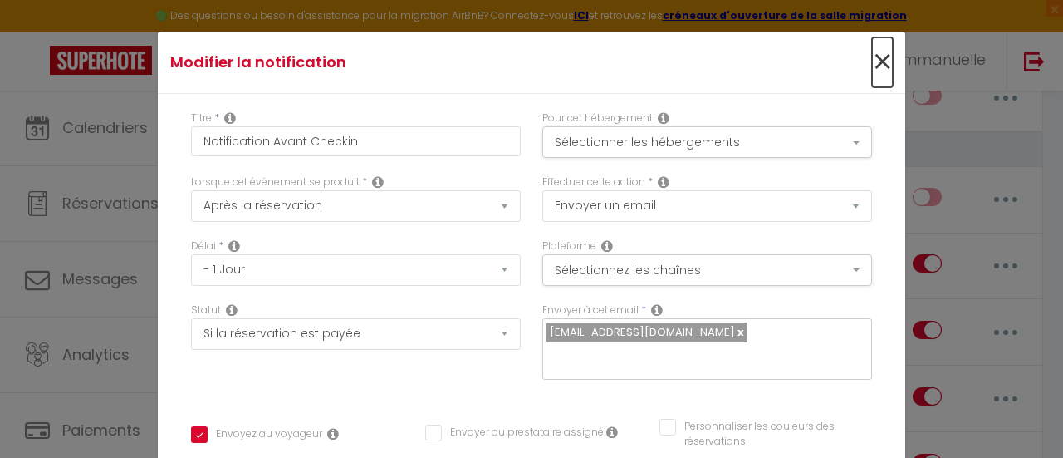
click at [872, 63] on span "×" at bounding box center [882, 62] width 21 height 50
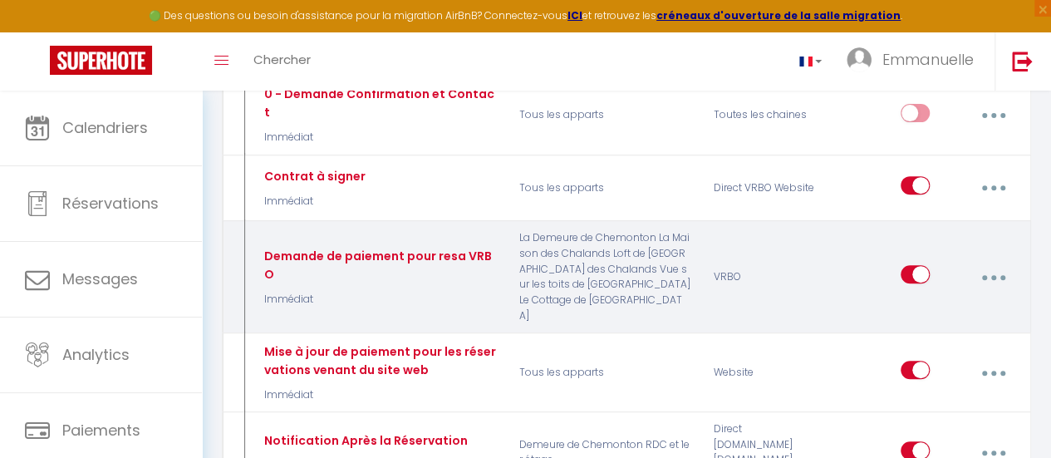
scroll to position [249, 0]
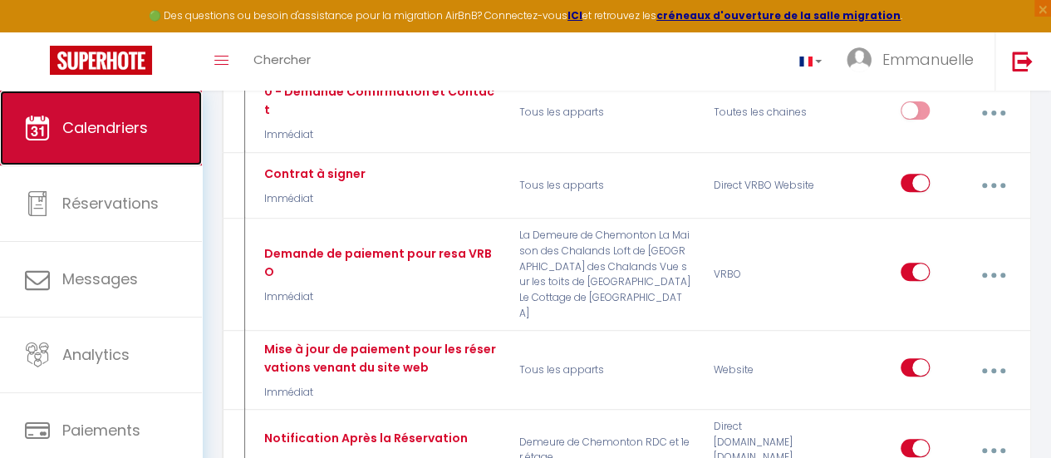
click at [135, 124] on span "Calendriers" at bounding box center [105, 127] width 86 height 21
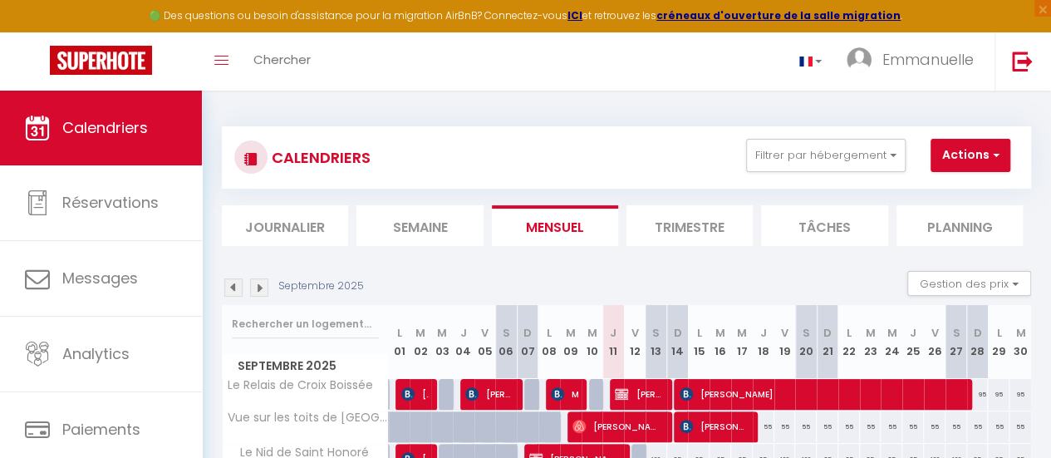
click at [256, 283] on img at bounding box center [259, 287] width 18 height 18
